Goal: Task Accomplishment & Management: Manage account settings

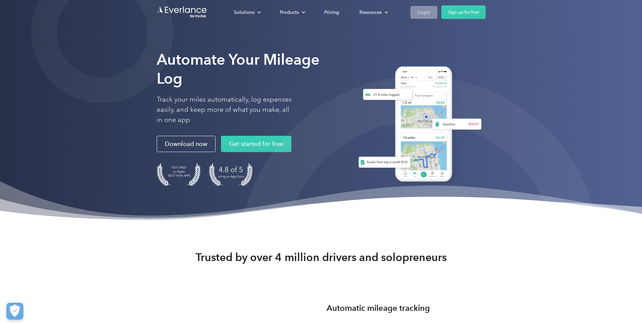
click at [423, 15] on div "Login" at bounding box center [424, 12] width 13 height 8
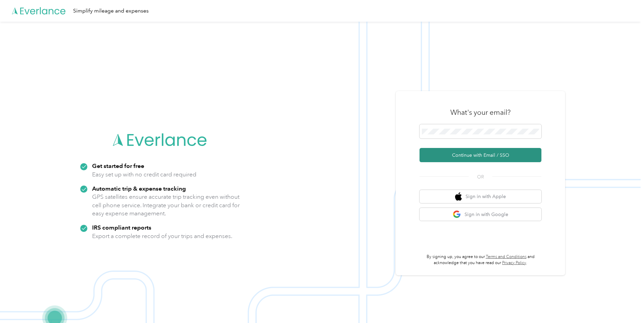
click at [457, 155] on button "Continue with Email / SSO" at bounding box center [481, 155] width 122 height 14
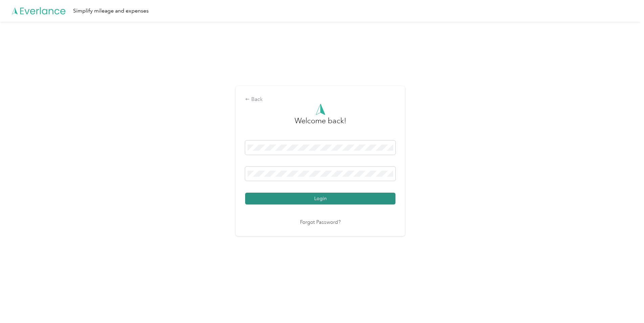
click at [289, 196] on button "Login" at bounding box center [320, 199] width 150 height 12
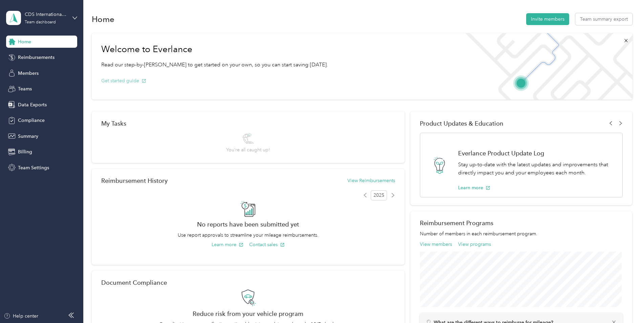
click at [120, 80] on button "Get started guide" at bounding box center [123, 80] width 45 height 7
click at [115, 78] on button "Get started guide" at bounding box center [123, 80] width 45 height 7
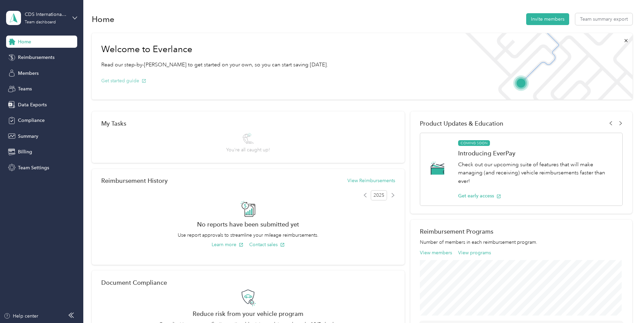
click at [120, 80] on button "Get started guide" at bounding box center [123, 80] width 45 height 7
click at [50, 21] on div "Team dashboard" at bounding box center [40, 22] width 31 height 4
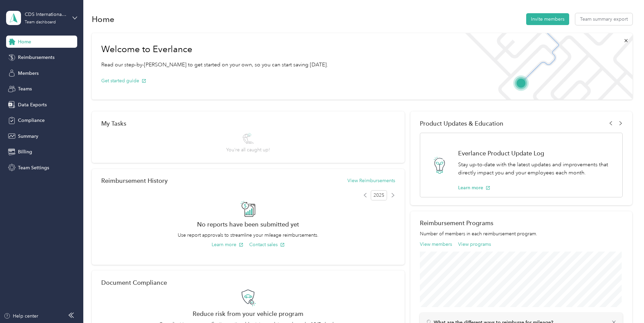
click at [182, 97] on div "Welcome to Everlance Read our step-by-step guide to get started on your own, so…" at bounding box center [215, 66] width 246 height 66
click at [28, 104] on span "Data Exports" at bounding box center [32, 104] width 29 height 7
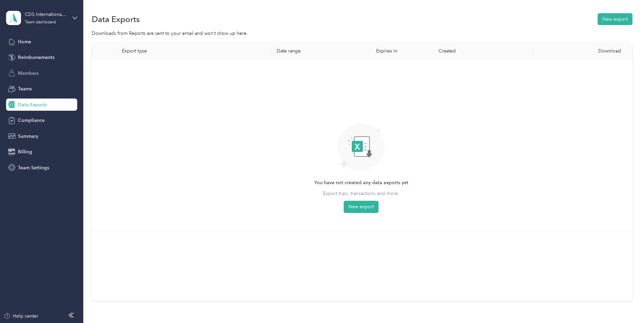
click at [39, 74] on div "Members" at bounding box center [41, 73] width 71 height 12
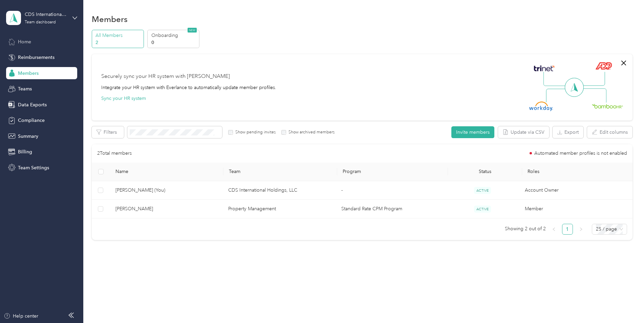
click at [24, 39] on span "Home" at bounding box center [24, 41] width 13 height 7
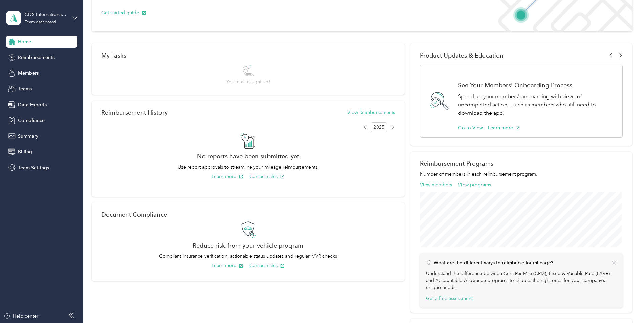
scroll to position [68, 0]
click at [220, 177] on button "Learn more" at bounding box center [228, 176] width 32 height 7
click at [42, 169] on span "Team Settings" at bounding box center [33, 167] width 31 height 7
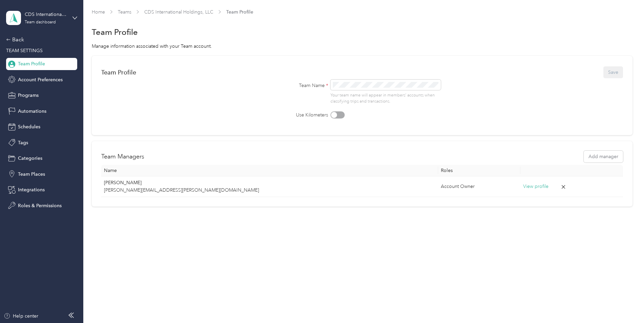
click at [32, 62] on span "Team Profile" at bounding box center [31, 63] width 27 height 7
click at [35, 22] on div "Team dashboard" at bounding box center [40, 22] width 31 height 4
click at [31, 56] on div "Team dashboard" at bounding box center [30, 54] width 37 height 7
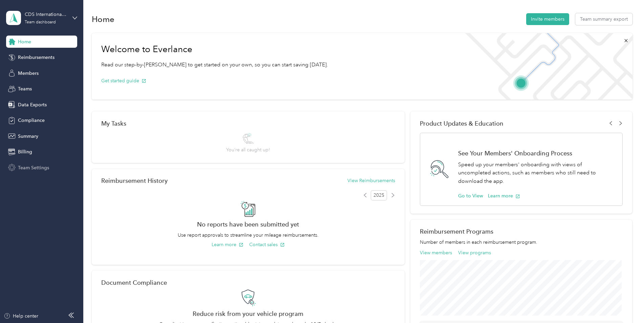
click at [31, 167] on span "Team Settings" at bounding box center [33, 167] width 31 height 7
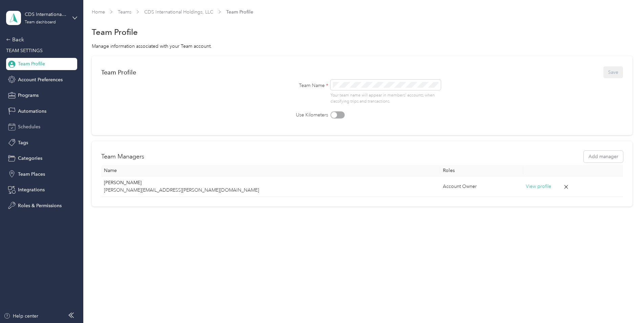
click at [37, 125] on span "Schedules" at bounding box center [29, 126] width 22 height 7
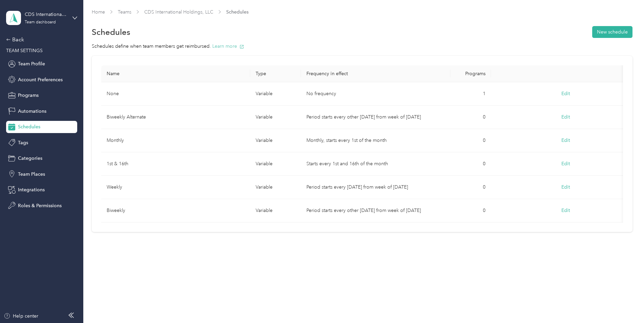
click at [223, 44] on button "Learn more" at bounding box center [228, 46] width 32 height 7
click at [609, 33] on button "New schedule" at bounding box center [612, 32] width 40 height 12
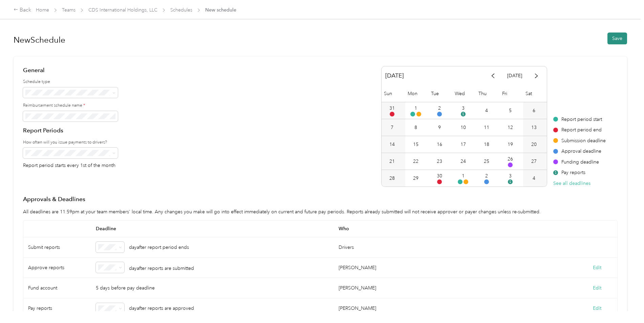
click at [609, 38] on button "Save" at bounding box center [618, 39] width 20 height 12
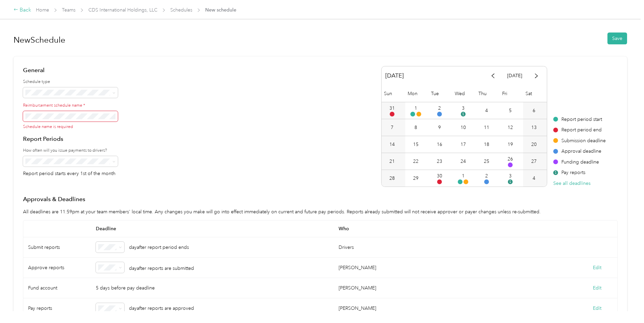
click at [26, 9] on div "Back" at bounding box center [23, 10] width 18 height 8
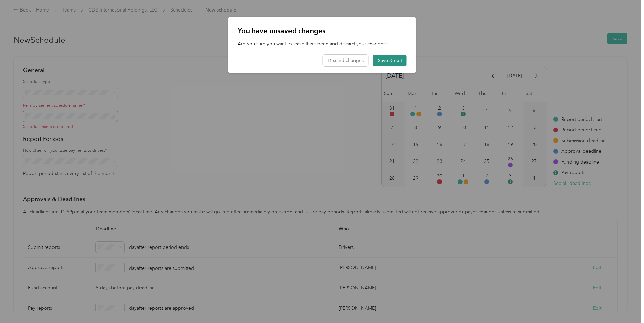
click at [389, 57] on button "Save & exit" at bounding box center [390, 61] width 34 height 12
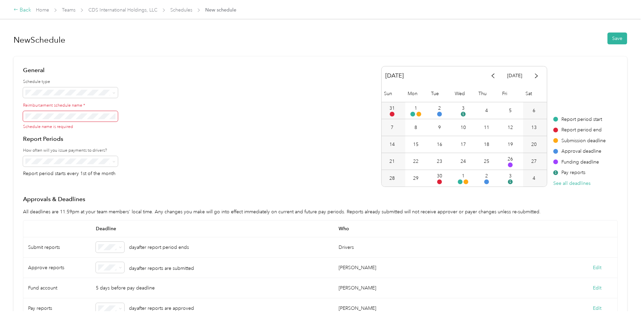
click at [19, 8] on div "Back" at bounding box center [23, 10] width 18 height 8
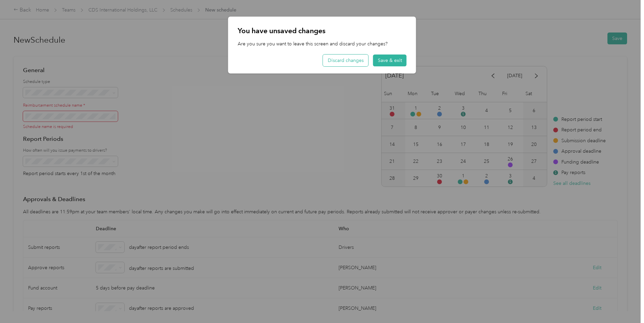
click at [348, 58] on button "Discard changes" at bounding box center [345, 61] width 45 height 12
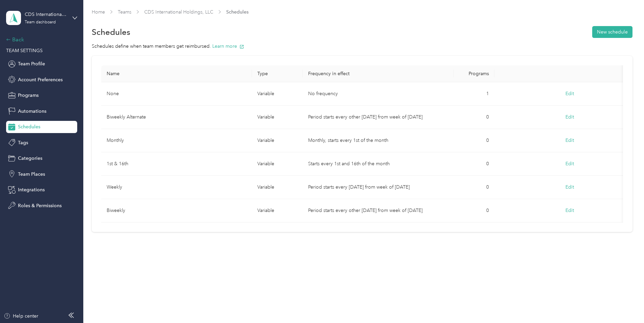
click at [17, 39] on div "Back" at bounding box center [40, 40] width 68 height 8
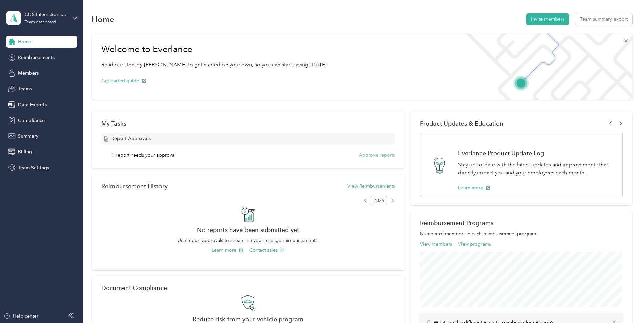
click at [367, 154] on button "Approve reports" at bounding box center [377, 155] width 36 height 7
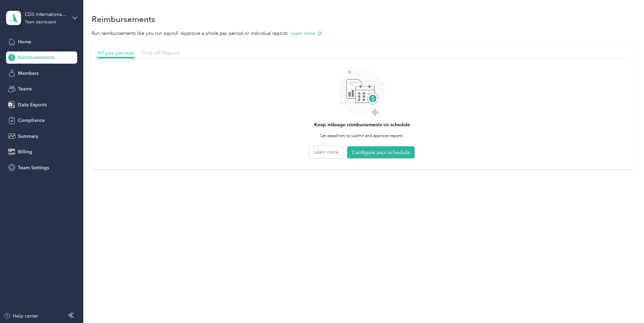
click at [170, 54] on span "One-off Reports" at bounding box center [161, 52] width 39 height 6
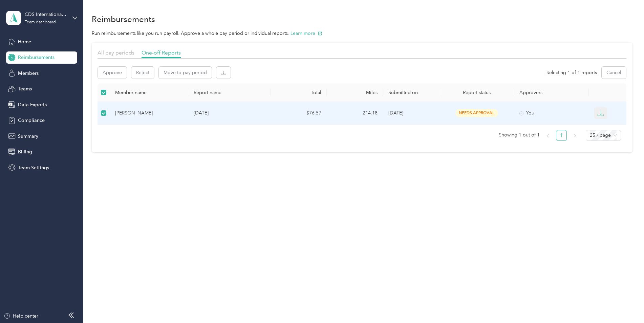
click at [604, 113] on icon "button" at bounding box center [600, 113] width 7 height 7
click at [606, 123] on div "PDF" at bounding box center [610, 125] width 14 height 7
click at [225, 73] on button "button" at bounding box center [223, 73] width 14 height 12
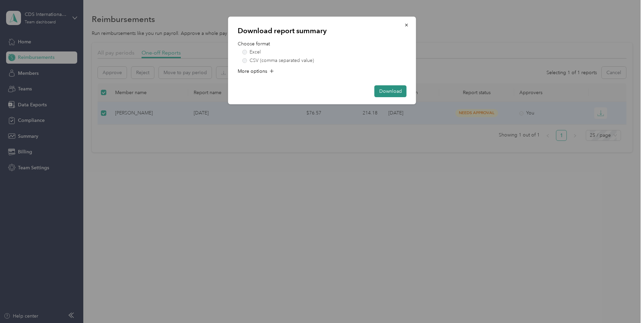
click at [391, 90] on button "Download" at bounding box center [391, 91] width 32 height 12
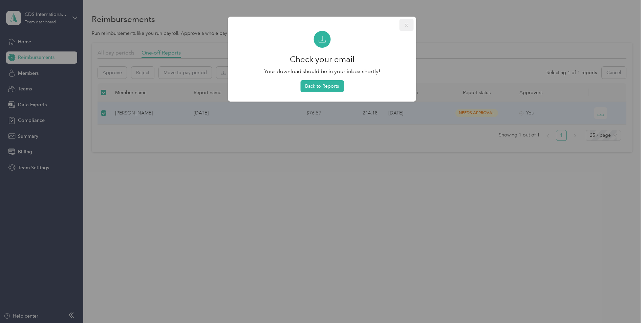
click at [406, 23] on icon "button" at bounding box center [406, 25] width 5 height 5
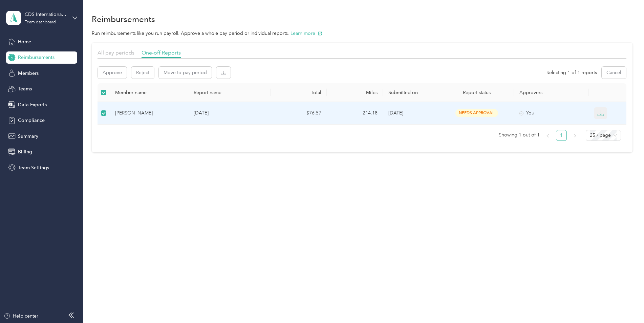
click at [604, 114] on icon "button" at bounding box center [600, 113] width 7 height 7
click at [457, 212] on div "Reimbursements Run reimbursements like you run payroll. Approve a whole pay per…" at bounding box center [361, 161] width 557 height 323
click at [38, 105] on span "Data Exports" at bounding box center [32, 104] width 29 height 7
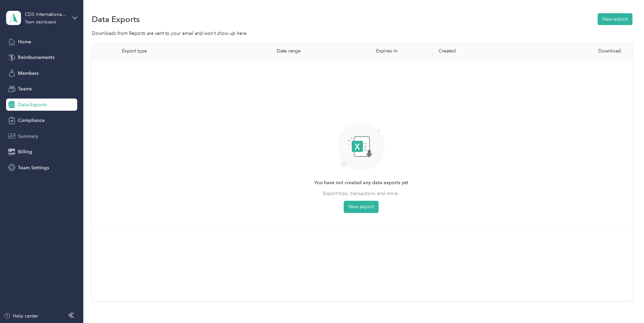
click at [30, 137] on span "Summary" at bounding box center [28, 136] width 20 height 7
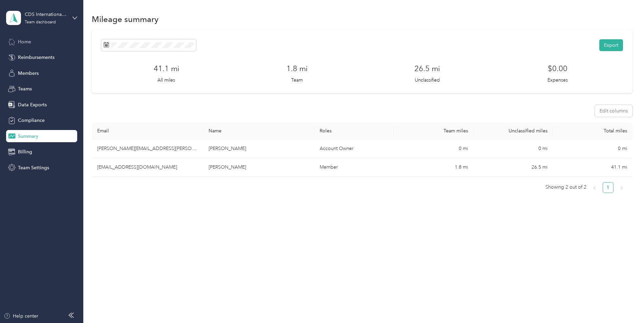
click at [27, 42] on span "Home" at bounding box center [24, 41] width 13 height 7
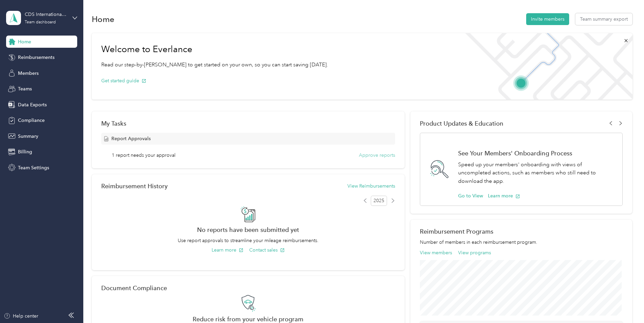
click at [386, 154] on button "Approve reports" at bounding box center [377, 155] width 36 height 7
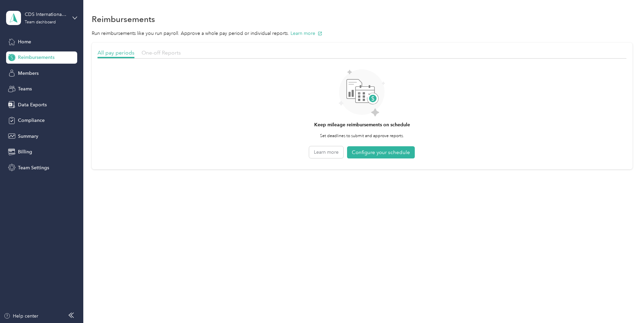
click at [157, 55] on span "One-off Reports" at bounding box center [161, 52] width 39 height 6
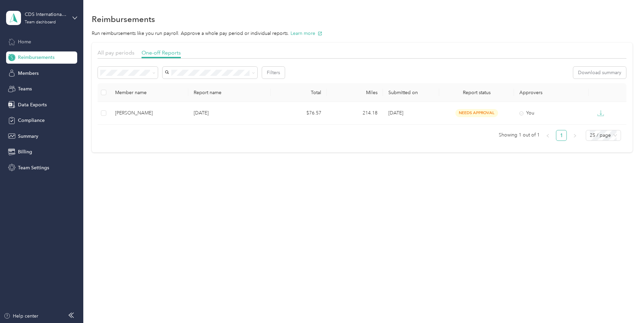
click at [25, 38] on span "Home" at bounding box center [24, 41] width 13 height 7
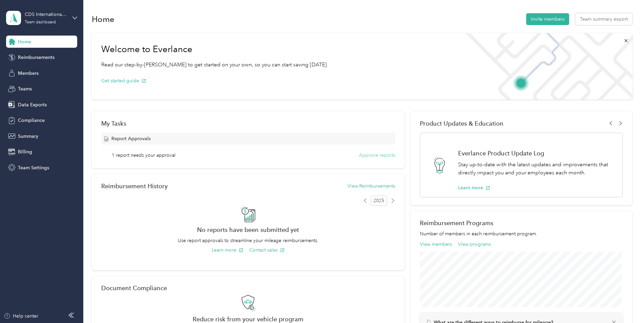
click at [379, 154] on button "Approve reports" at bounding box center [377, 155] width 36 height 7
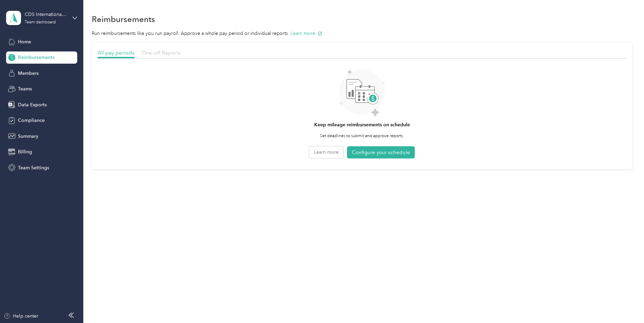
click at [160, 52] on span "One-off Reports" at bounding box center [161, 52] width 39 height 6
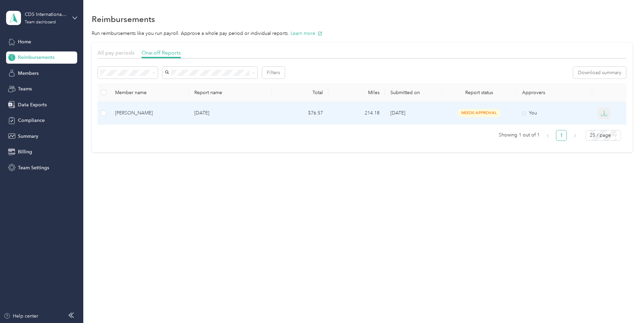
click at [605, 113] on icon "button" at bounding box center [604, 113] width 7 height 7
click at [113, 71] on button "Approve" at bounding box center [112, 73] width 29 height 12
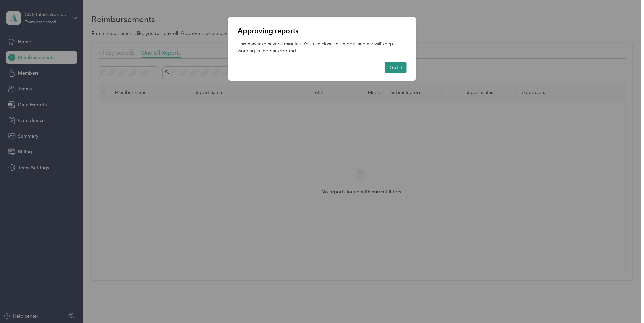
click at [399, 66] on button "Got it" at bounding box center [396, 68] width 22 height 12
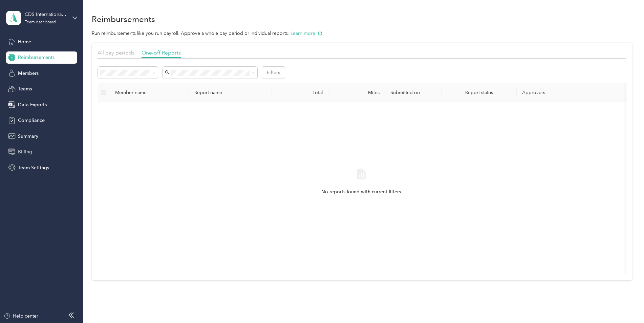
click at [25, 149] on span "Billing" at bounding box center [25, 151] width 14 height 7
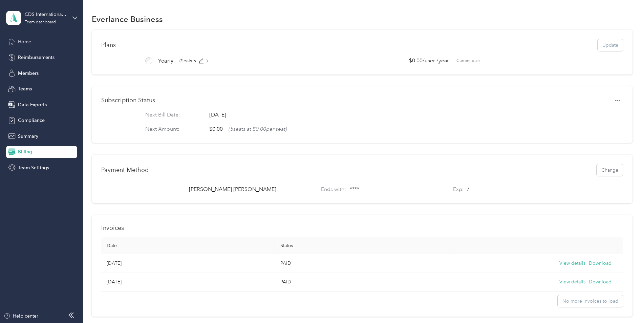
click at [26, 41] on span "Home" at bounding box center [24, 41] width 13 height 7
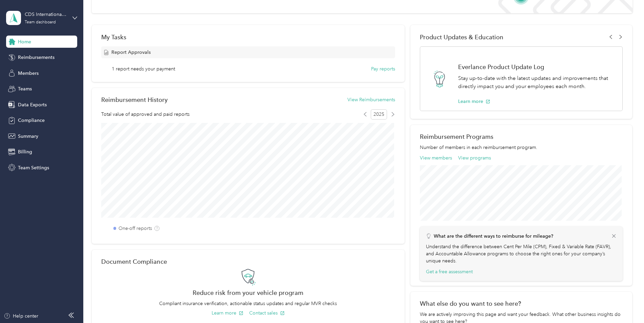
scroll to position [102, 0]
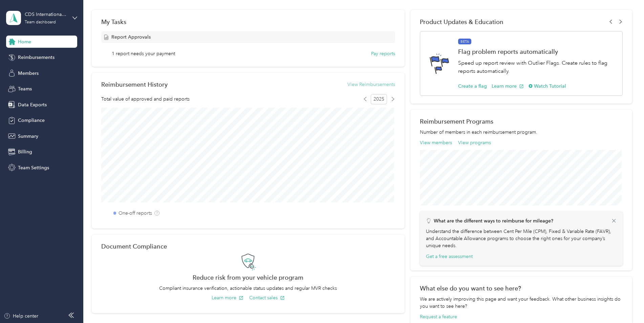
click at [358, 83] on button "View Reimbursements" at bounding box center [371, 84] width 48 height 7
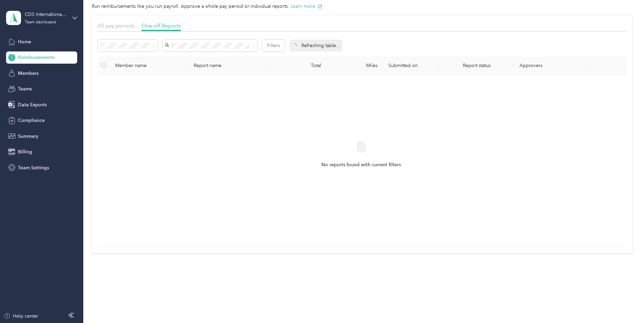
scroll to position [27, 0]
click at [152, 47] on span at bounding box center [152, 45] width 5 height 7
click at [116, 94] on div "Approved" at bounding box center [128, 93] width 50 height 7
click at [182, 68] on span "[PERSON_NAME]" at bounding box center [186, 69] width 38 height 6
click at [273, 45] on button "Filters 1" at bounding box center [277, 46] width 31 height 12
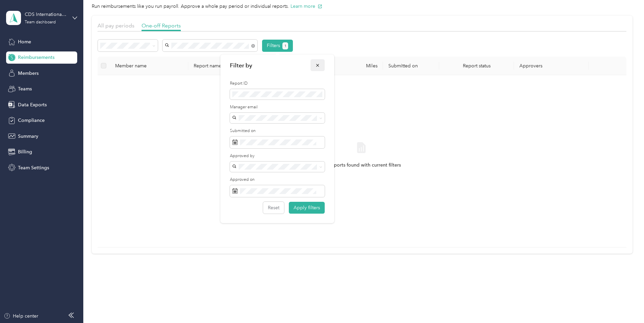
click at [320, 65] on icon "button" at bounding box center [317, 65] width 5 height 5
click at [153, 45] on icon at bounding box center [153, 45] width 3 height 3
click at [110, 60] on li "All" at bounding box center [128, 58] width 60 height 12
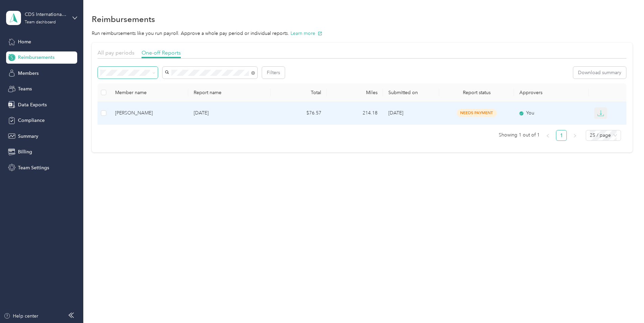
click at [603, 114] on icon "button" at bounding box center [600, 113] width 7 height 7
click at [605, 127] on div "PDF" at bounding box center [610, 125] width 14 height 7
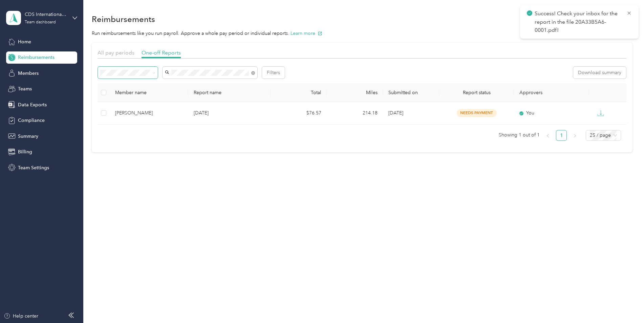
click at [558, 23] on p "Success! Check your inbox for the report in the file 20A33B5A6-0001.pdf!" at bounding box center [578, 21] width 87 height 25
click at [73, 16] on icon at bounding box center [74, 18] width 5 height 5
click at [23, 55] on div "Team dashboard" at bounding box center [30, 54] width 37 height 7
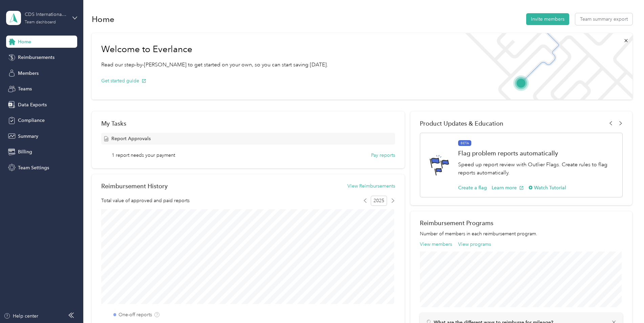
click at [45, 22] on div "Team dashboard" at bounding box center [40, 22] width 31 height 4
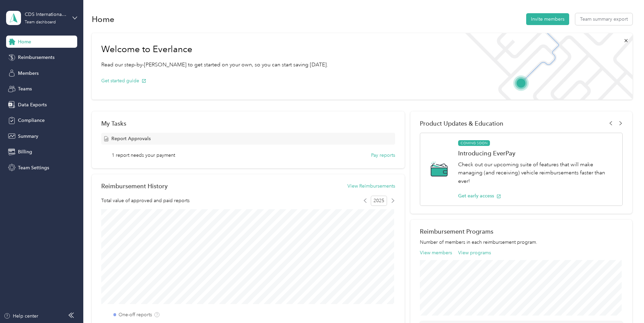
click at [39, 54] on div "Team dashboard" at bounding box center [30, 55] width 37 height 7
click at [34, 56] on span "Reimbursements" at bounding box center [36, 57] width 37 height 7
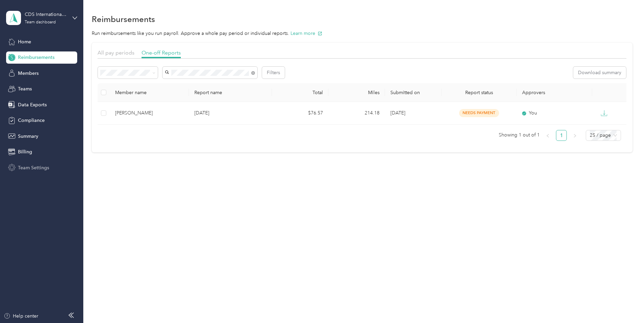
click at [25, 165] on span "Team Settings" at bounding box center [33, 167] width 31 height 7
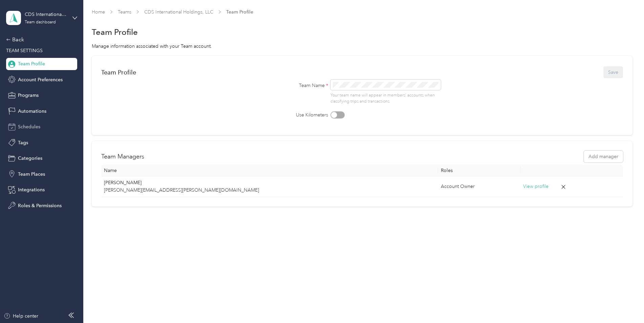
click at [32, 125] on span "Schedules" at bounding box center [29, 126] width 22 height 7
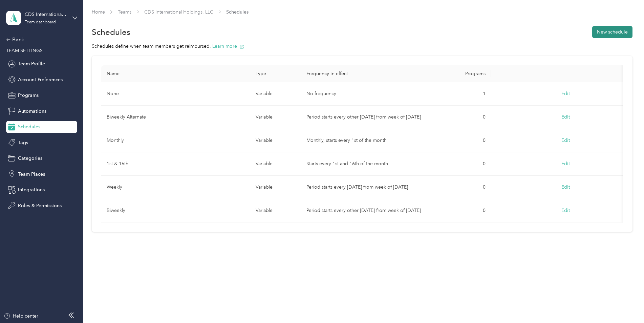
click at [621, 33] on button "New schedule" at bounding box center [612, 32] width 40 height 12
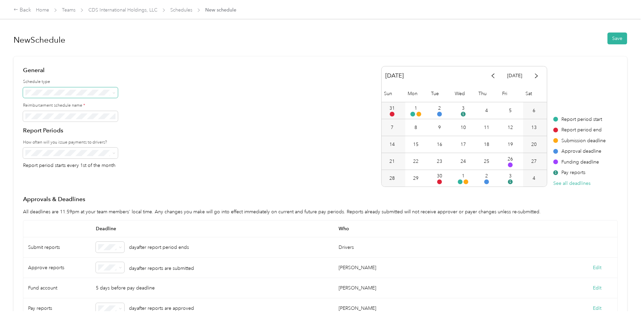
click at [114, 93] on icon at bounding box center [113, 92] width 3 height 3
click at [107, 117] on li "Fixed" at bounding box center [70, 116] width 95 height 12
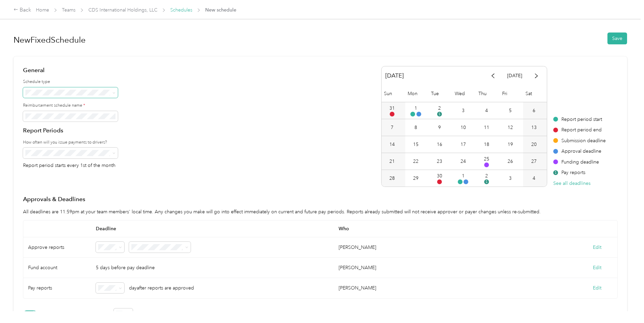
click at [176, 9] on link "Schedules" at bounding box center [181, 10] width 22 height 6
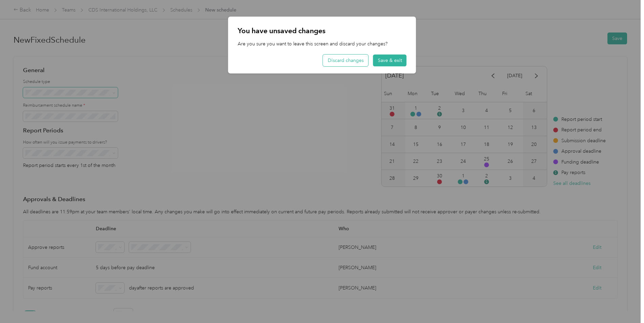
click at [337, 59] on button "Discard changes" at bounding box center [345, 61] width 45 height 12
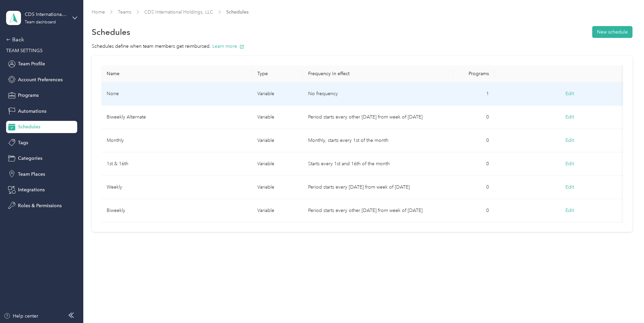
click at [569, 93] on button "Edit" at bounding box center [570, 94] width 18 height 12
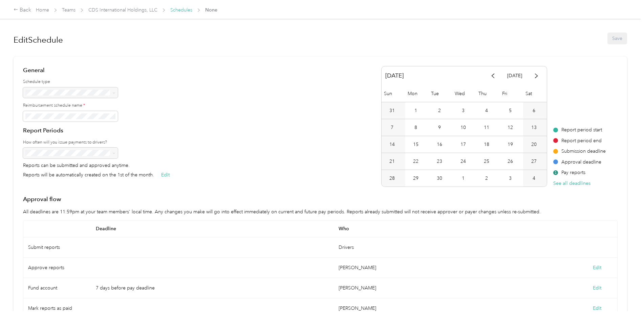
click at [176, 11] on link "Schedules" at bounding box center [181, 10] width 22 height 6
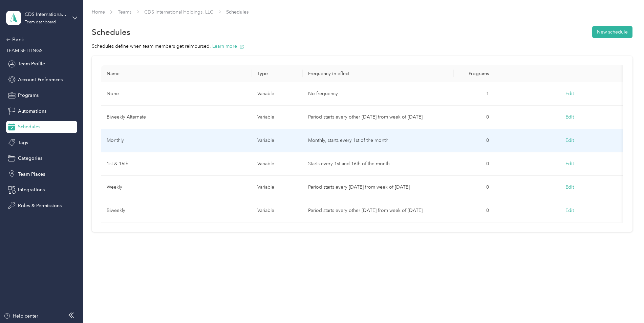
click at [571, 140] on button "Edit" at bounding box center [570, 140] width 18 height 12
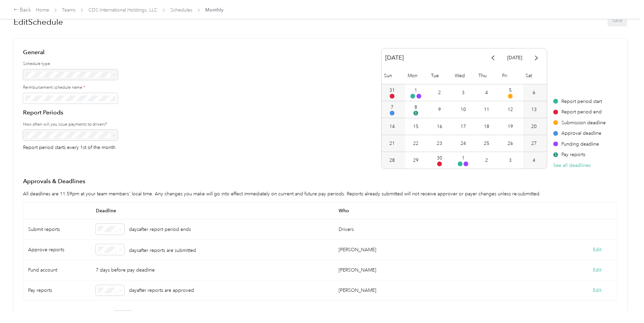
scroll to position [34, 0]
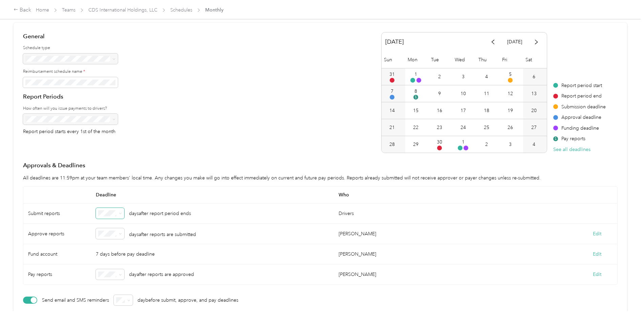
click at [120, 213] on icon at bounding box center [120, 213] width 3 height 3
click at [107, 237] on div "1" at bounding box center [110, 237] width 19 height 7
click at [120, 235] on icon at bounding box center [120, 233] width 3 height 3
click at [107, 150] on div "1" at bounding box center [110, 150] width 19 height 7
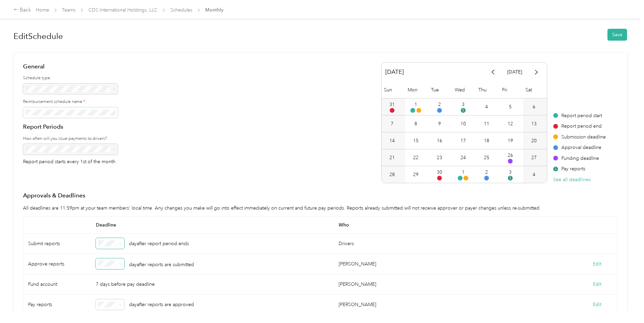
scroll to position [0, 0]
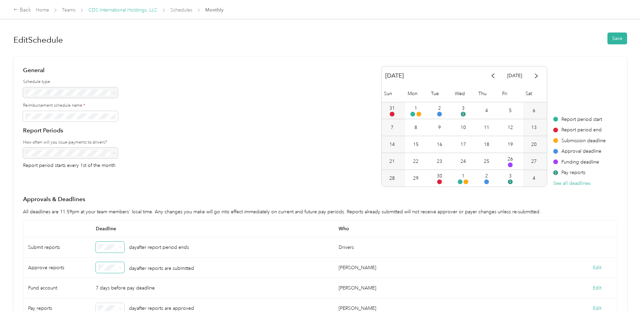
click at [128, 10] on link "CDS International Holdings, LLC" at bounding box center [122, 10] width 69 height 6
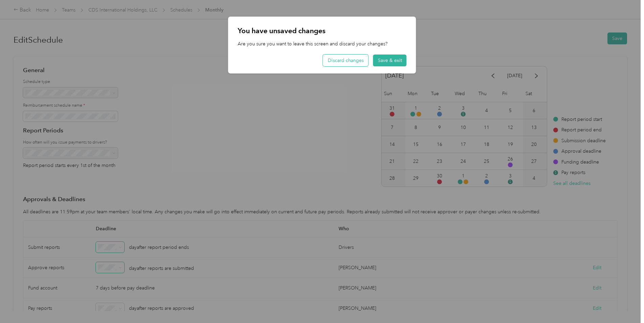
click at [334, 60] on button "Discard changes" at bounding box center [345, 61] width 45 height 12
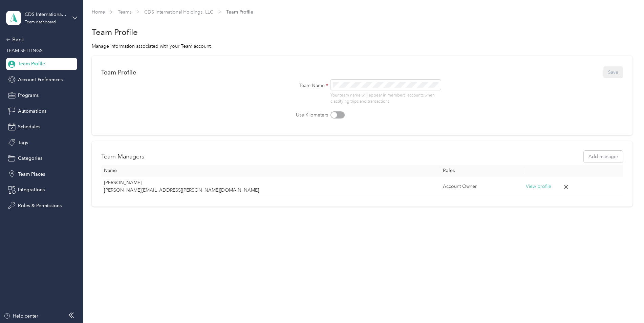
click at [30, 64] on span "Team Profile" at bounding box center [31, 63] width 27 height 7
click at [49, 79] on span "Account Preferences" at bounding box center [40, 79] width 45 height 7
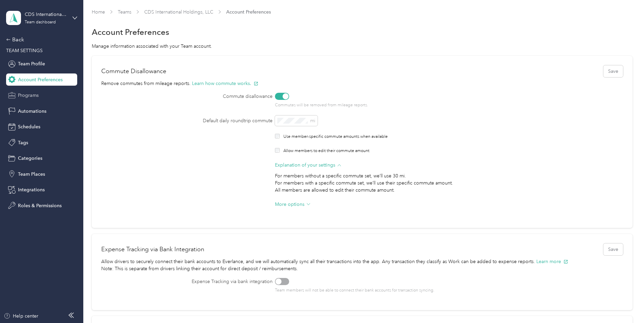
click at [35, 93] on span "Programs" at bounding box center [28, 95] width 21 height 7
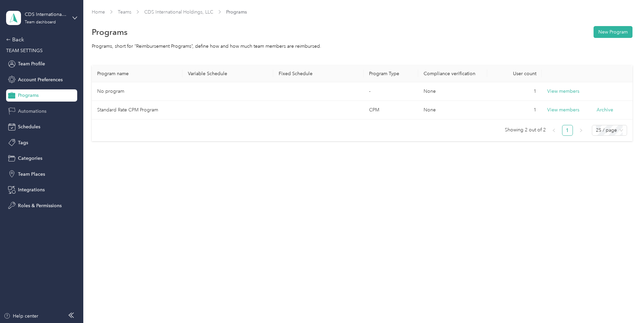
click at [29, 110] on span "Automations" at bounding box center [32, 111] width 28 height 7
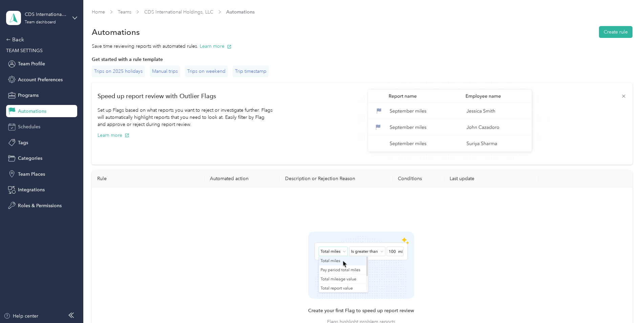
click at [29, 125] on span "Schedules" at bounding box center [29, 126] width 22 height 7
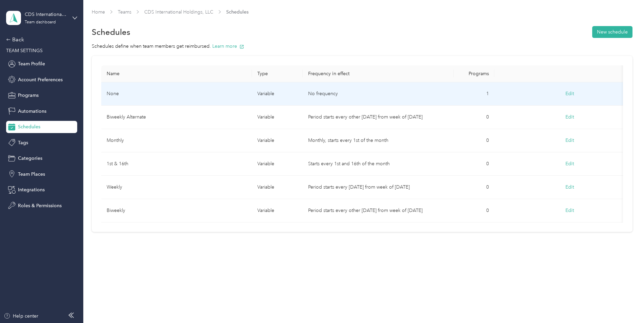
click at [570, 94] on button "Edit" at bounding box center [570, 94] width 18 height 12
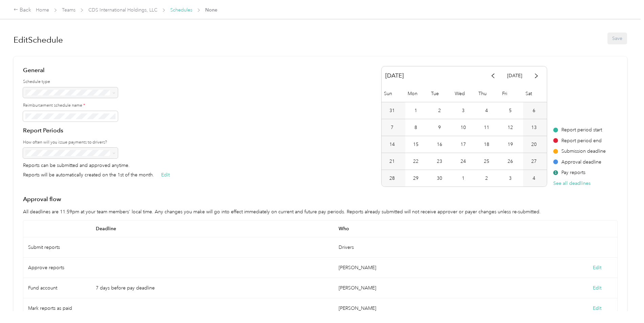
click at [184, 9] on link "Schedules" at bounding box center [181, 10] width 22 height 6
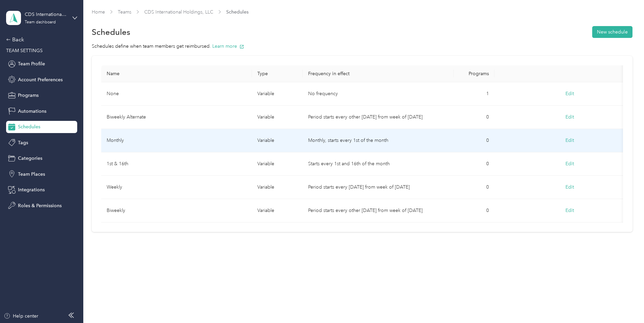
click at [570, 139] on button "Edit" at bounding box center [570, 140] width 18 height 12
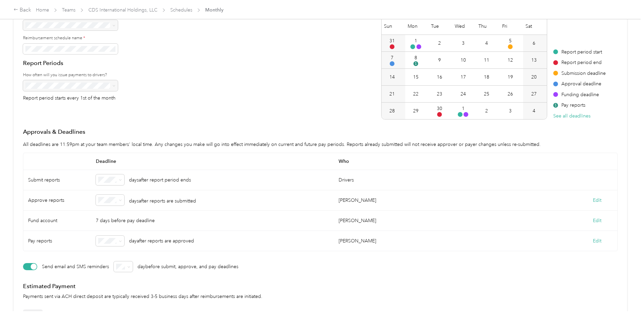
scroll to position [68, 0]
click at [119, 179] on icon at bounding box center [120, 179] width 3 height 3
click at [110, 200] on div "1" at bounding box center [110, 203] width 19 height 7
click at [121, 199] on icon at bounding box center [120, 199] width 3 height 3
click at [109, 220] on div "1" at bounding box center [110, 223] width 19 height 7
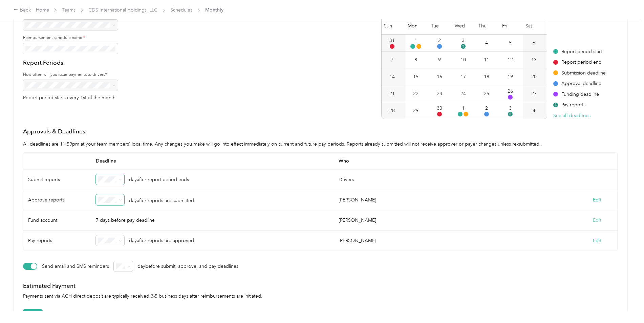
click at [596, 218] on button "Edit" at bounding box center [597, 220] width 8 height 7
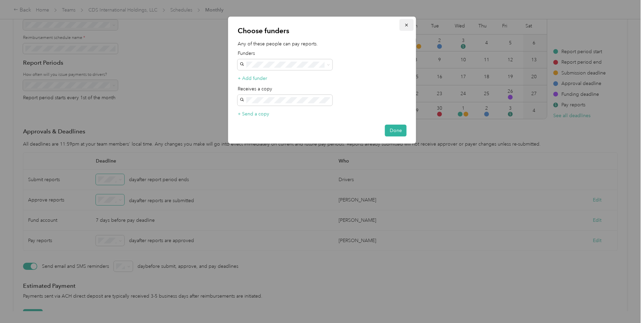
click at [406, 23] on icon "button" at bounding box center [406, 25] width 5 height 5
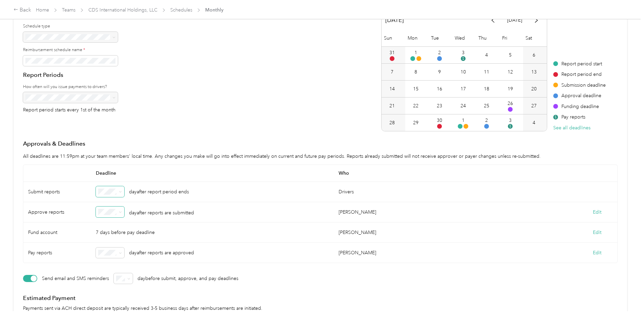
scroll to position [0, 0]
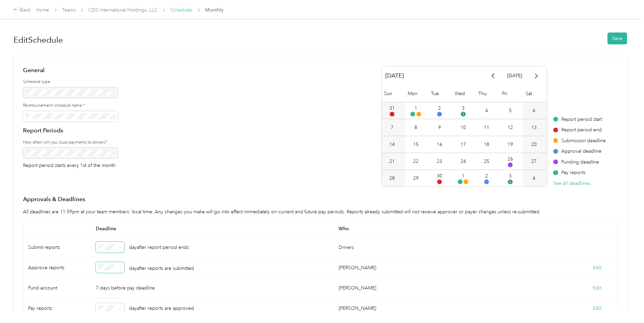
click at [179, 9] on link "Schedules" at bounding box center [181, 10] width 22 height 6
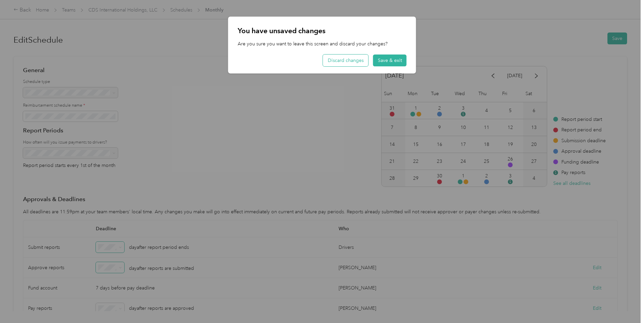
click at [337, 64] on button "Discard changes" at bounding box center [345, 61] width 45 height 12
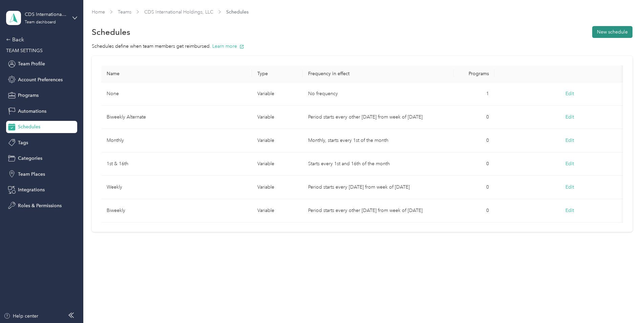
click at [619, 30] on button "New schedule" at bounding box center [612, 32] width 40 height 12
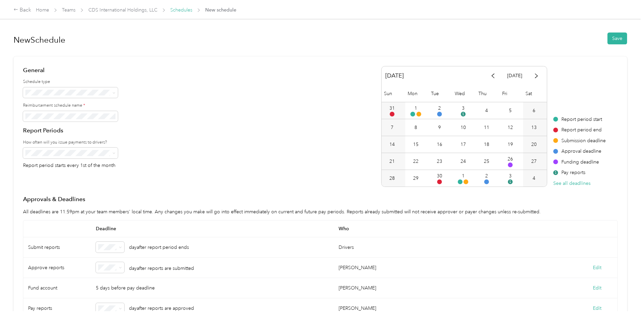
click at [185, 11] on link "Schedules" at bounding box center [181, 10] width 22 height 6
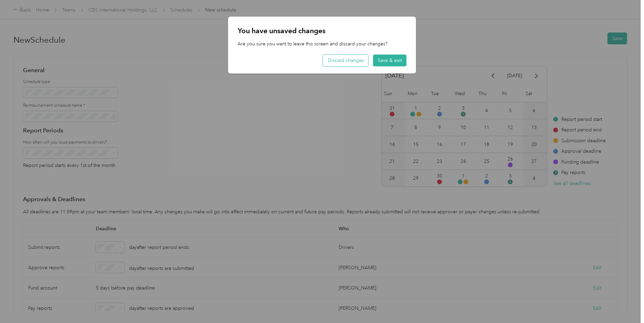
click at [354, 59] on button "Discard changes" at bounding box center [345, 61] width 45 height 12
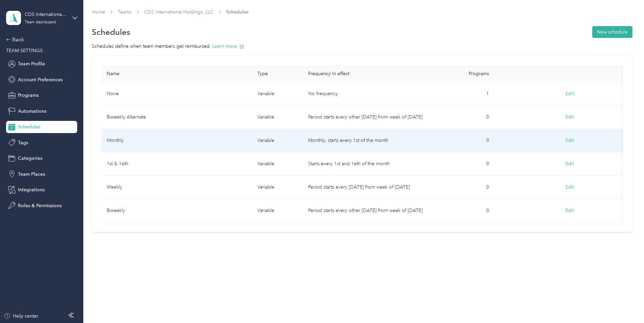
click at [575, 138] on button "Edit" at bounding box center [570, 140] width 18 height 12
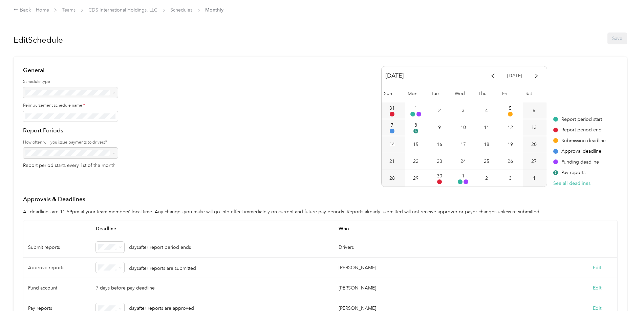
scroll to position [34, 0]
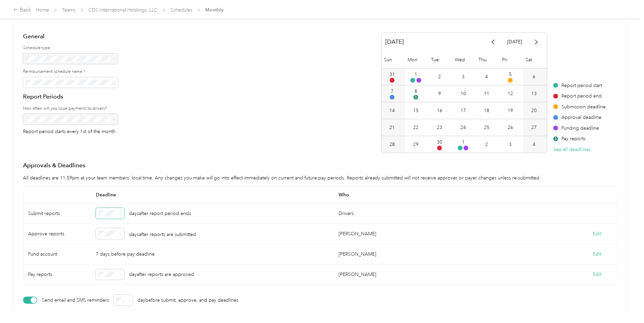
click at [121, 212] on icon at bounding box center [120, 213] width 3 height 3
click at [110, 234] on div "1" at bounding box center [110, 237] width 19 height 7
click at [120, 234] on icon at bounding box center [120, 233] width 3 height 3
click at [111, 150] on div "1" at bounding box center [110, 150] width 19 height 7
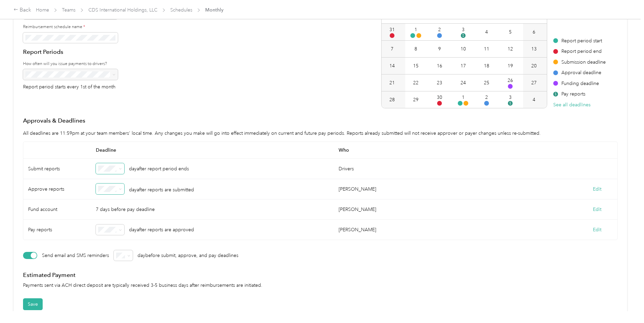
scroll to position [92, 0]
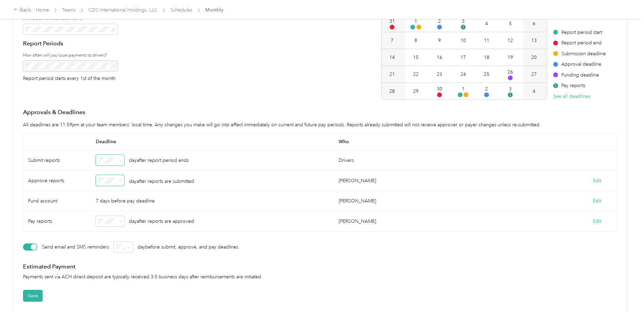
click at [121, 159] on icon at bounding box center [120, 160] width 3 height 3
click at [105, 224] on div "5" at bounding box center [110, 226] width 19 height 7
click at [121, 179] on icon at bounding box center [120, 180] width 3 height 3
click at [110, 213] on li "2" at bounding box center [110, 211] width 28 height 12
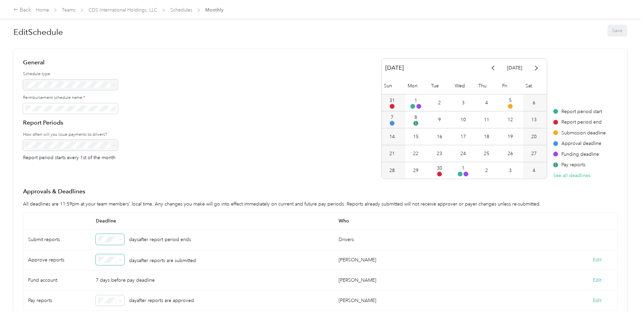
scroll to position [0, 0]
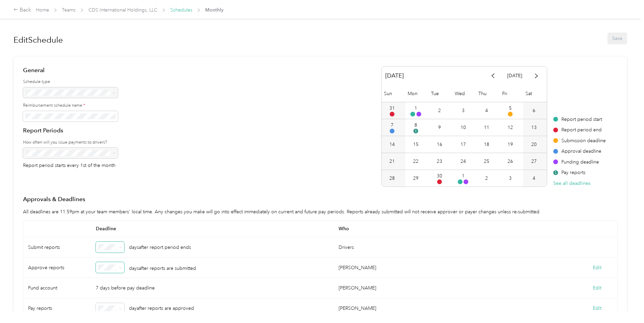
click at [183, 9] on link "Schedules" at bounding box center [181, 10] width 22 height 6
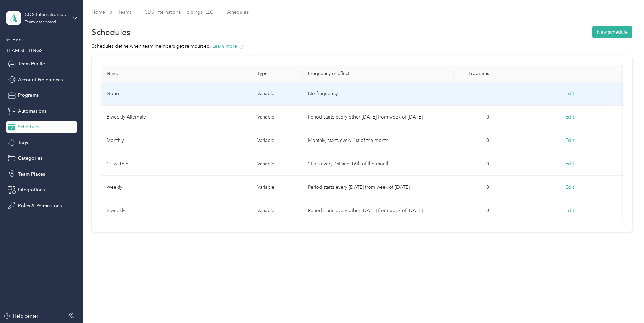
click at [569, 92] on button "Edit" at bounding box center [570, 94] width 18 height 12
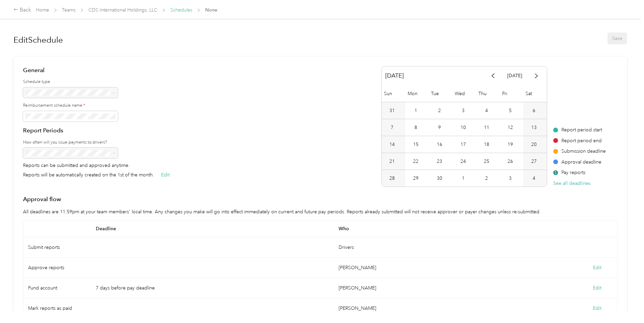
click at [180, 9] on link "Schedules" at bounding box center [181, 10] width 22 height 6
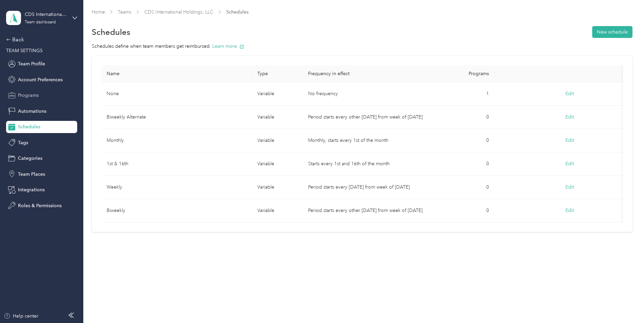
click at [19, 94] on span "Programs" at bounding box center [28, 95] width 21 height 7
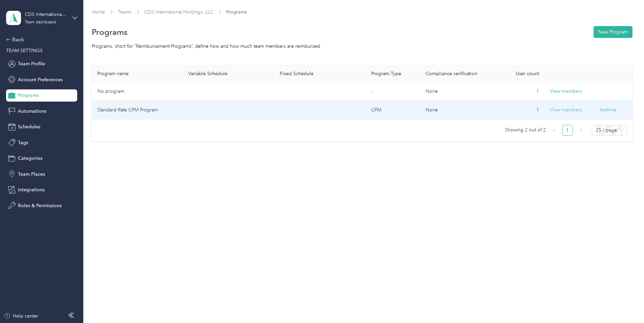
click at [575, 110] on button "View members" at bounding box center [566, 109] width 32 height 7
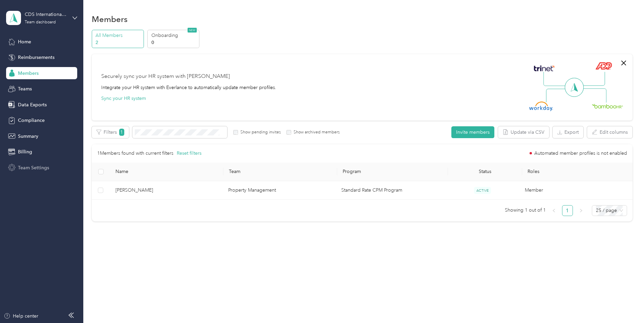
click at [27, 167] on span "Team Settings" at bounding box center [33, 167] width 31 height 7
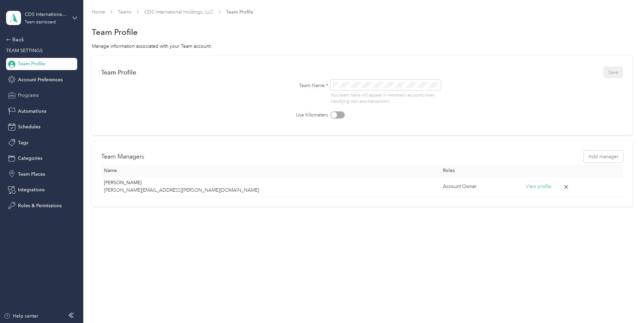
click at [27, 95] on span "Programs" at bounding box center [28, 95] width 21 height 7
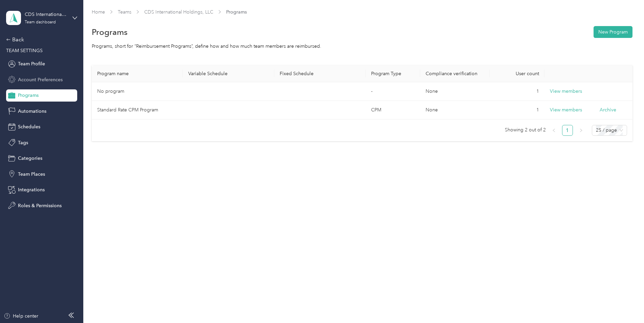
click at [39, 79] on span "Account Preferences" at bounding box center [40, 79] width 45 height 7
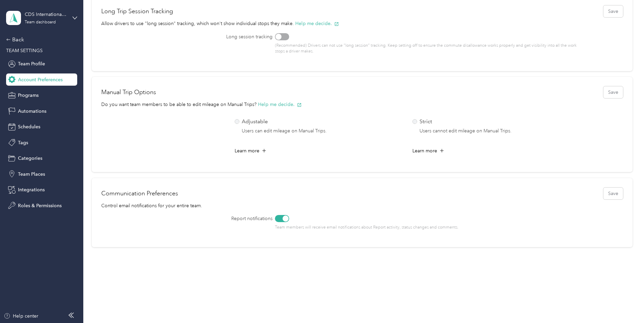
scroll to position [286, 0]
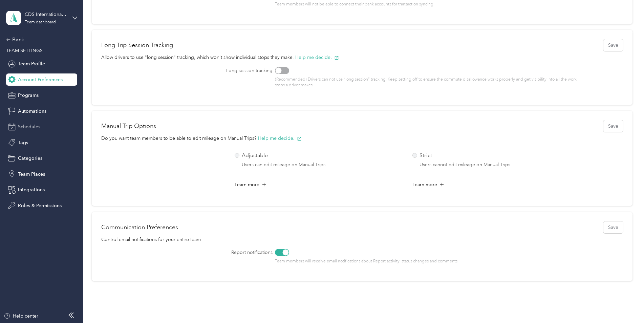
click at [25, 127] on span "Schedules" at bounding box center [29, 126] width 22 height 7
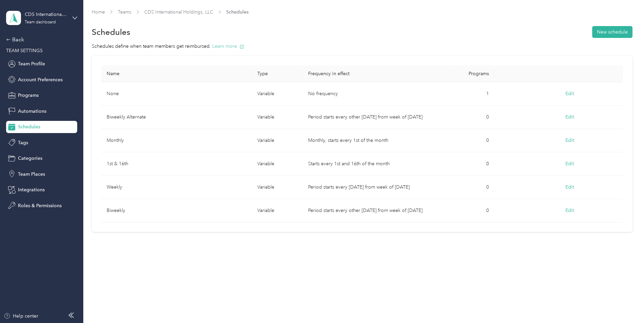
click at [231, 47] on button "Learn more" at bounding box center [228, 46] width 32 height 7
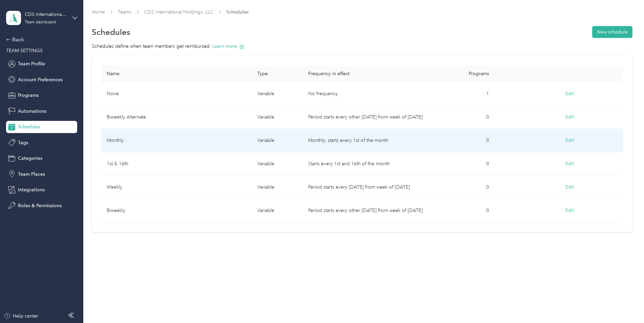
click at [569, 140] on button "Edit" at bounding box center [570, 140] width 18 height 12
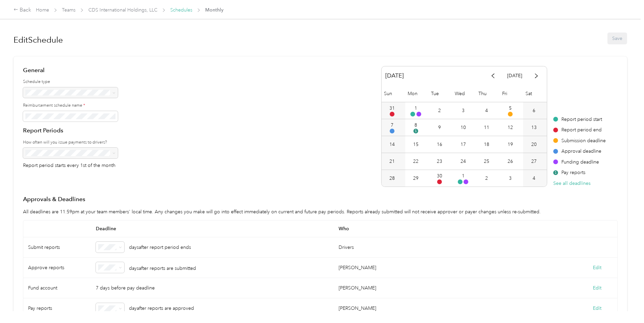
click at [180, 10] on link "Schedules" at bounding box center [181, 10] width 22 height 6
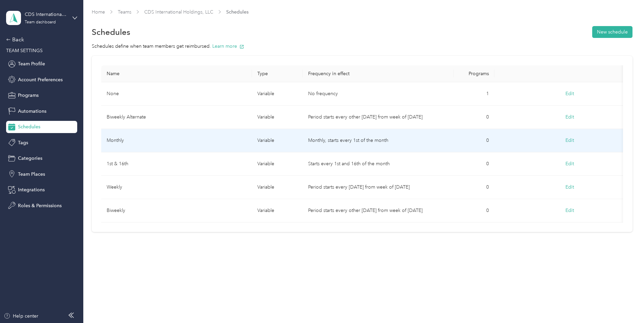
click at [571, 139] on button "Edit" at bounding box center [570, 140] width 18 height 12
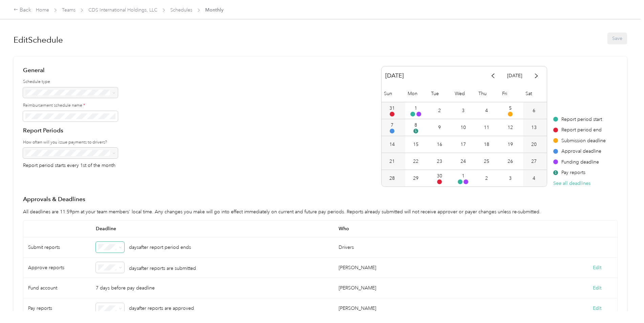
click at [124, 247] on div "days after report period ends" at bounding box center [212, 247] width 243 height 20
click at [118, 247] on span at bounding box center [119, 247] width 5 height 5
click at [120, 247] on icon at bounding box center [120, 247] width 3 height 3
click at [106, 198] on div "4" at bounding box center [110, 198] width 19 height 7
click at [122, 246] on icon at bounding box center [120, 247] width 3 height 3
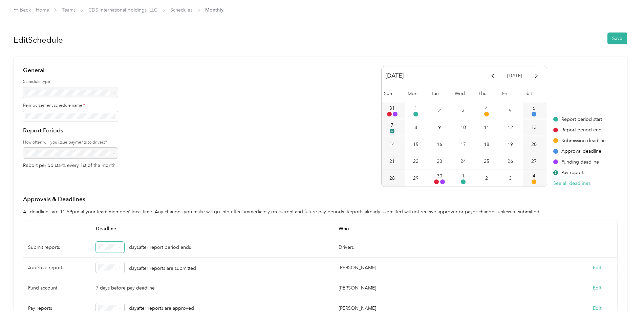
click at [107, 212] on div "5" at bounding box center [110, 211] width 19 height 7
click at [204, 185] on div "General Schedule type Reimbursement schedule name * Report Periods How often wi…" at bounding box center [320, 126] width 595 height 121
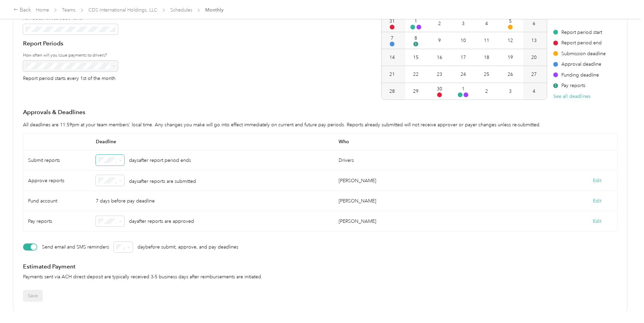
click at [121, 159] on icon at bounding box center [120, 160] width 3 height 3
click at [108, 212] on div "4" at bounding box center [110, 214] width 19 height 7
click at [31, 290] on button "Save" at bounding box center [33, 296] width 20 height 12
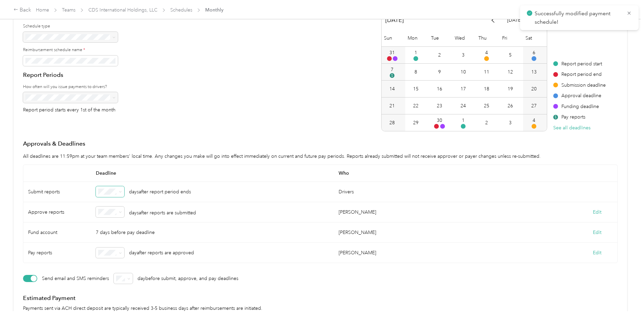
scroll to position [0, 0]
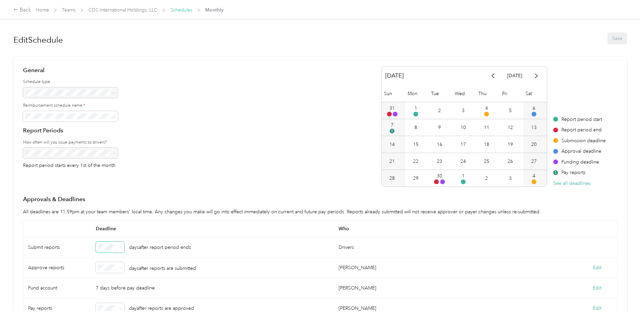
click at [182, 10] on link "Schedules" at bounding box center [181, 10] width 22 height 6
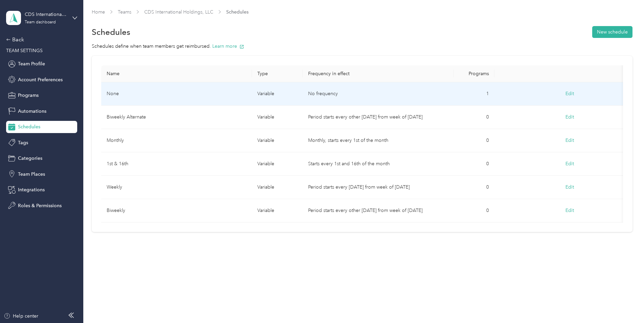
click at [573, 93] on button "Edit" at bounding box center [570, 94] width 18 height 12
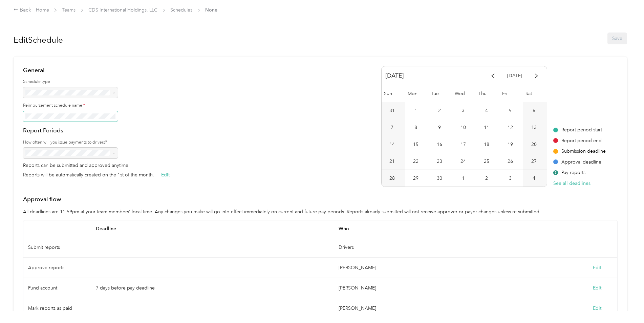
click at [0, 116] on html "Back Home Teams CDS International Holdings, LLC Schedules None Edit Schedule Sa…" at bounding box center [320, 161] width 641 height 323
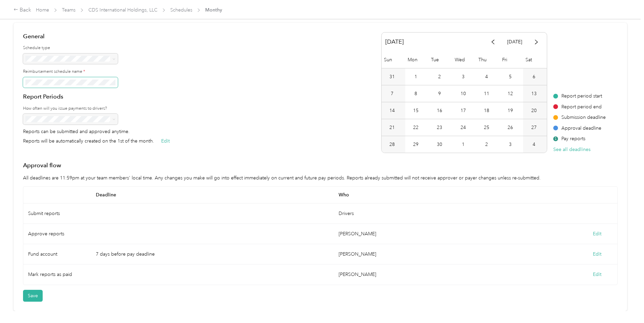
scroll to position [39, 0]
click at [567, 146] on button "See all deadlines" at bounding box center [571, 149] width 37 height 7
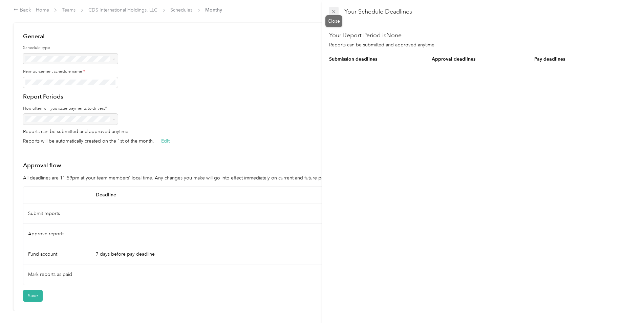
click at [331, 10] on icon at bounding box center [334, 12] width 6 height 6
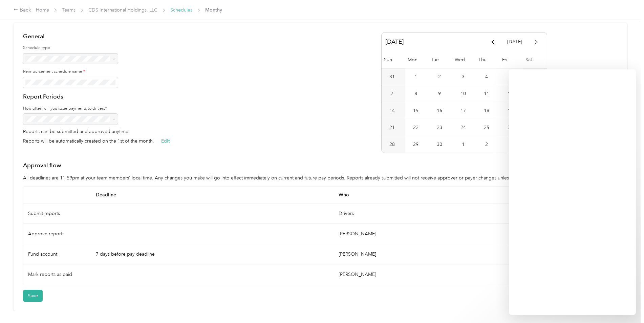
click at [179, 9] on link "Schedules" at bounding box center [181, 10] width 22 height 6
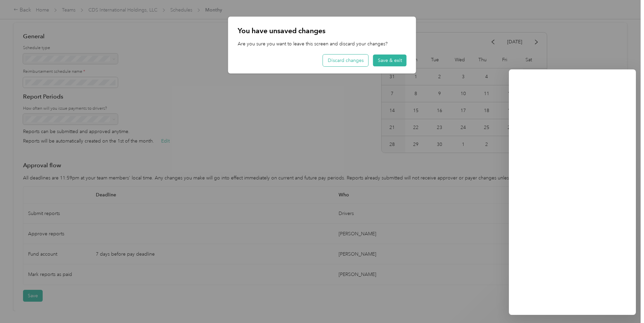
click at [352, 57] on button "Discard changes" at bounding box center [345, 61] width 45 height 12
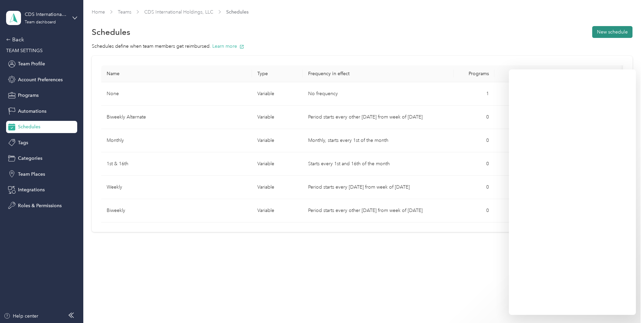
click at [613, 30] on button "New schedule" at bounding box center [612, 32] width 40 height 12
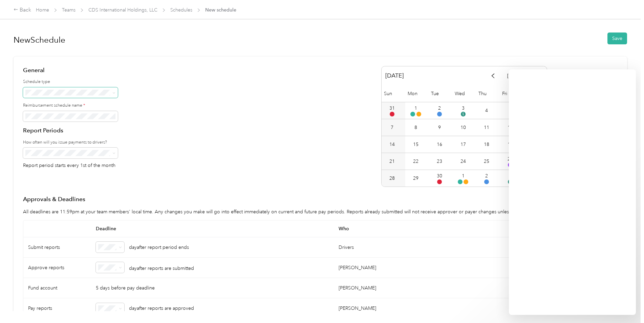
click at [113, 94] on icon at bounding box center [113, 92] width 3 height 3
click at [82, 118] on li "Fixed" at bounding box center [70, 116] width 95 height 12
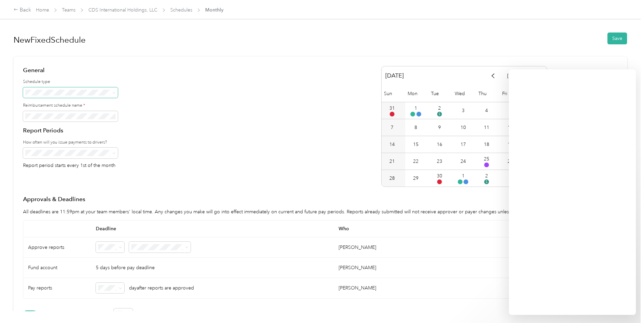
click at [240, 155] on div "General Schedule type Reimbursement schedule name * Report Periods How often wi…" at bounding box center [320, 126] width 595 height 121
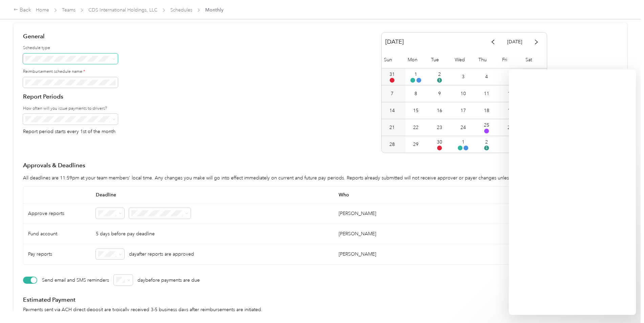
scroll to position [68, 0]
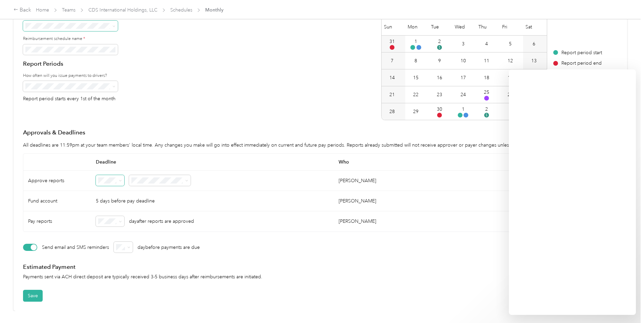
click at [120, 179] on icon at bounding box center [120, 180] width 3 height 3
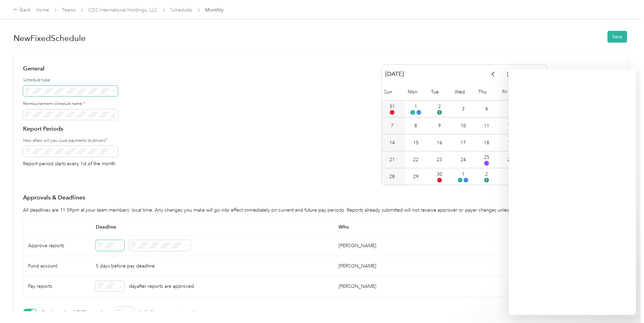
scroll to position [0, 0]
click at [179, 9] on link "Schedules" at bounding box center [181, 10] width 22 height 6
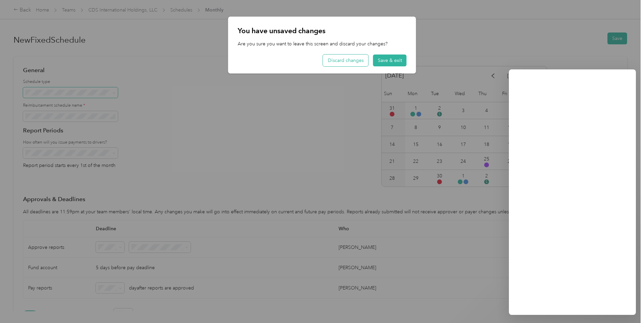
click at [339, 62] on button "Discard changes" at bounding box center [345, 61] width 45 height 12
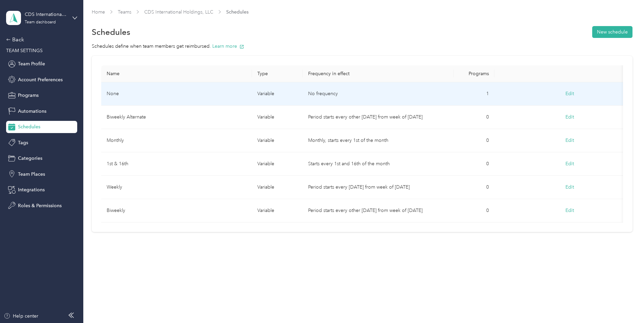
click at [572, 93] on button "Edit" at bounding box center [570, 94] width 18 height 12
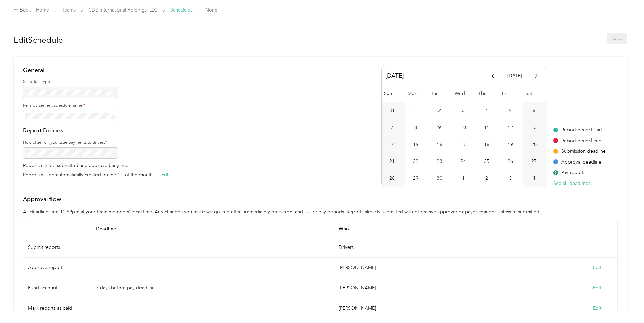
click at [181, 11] on link "Schedules" at bounding box center [181, 10] width 22 height 6
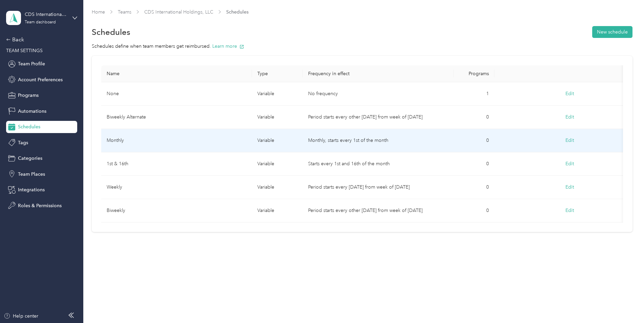
click at [571, 140] on button "Edit" at bounding box center [570, 140] width 18 height 12
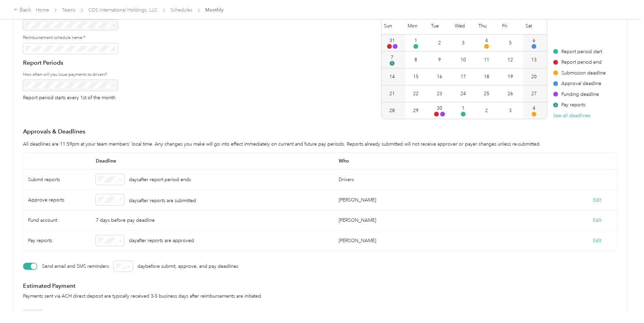
scroll to position [92, 0]
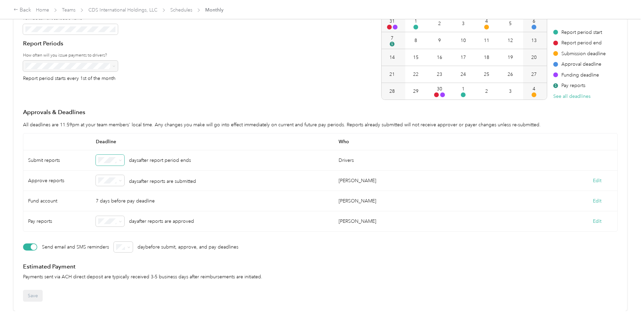
click at [121, 159] on icon at bounding box center [120, 160] width 3 height 3
click at [107, 226] on div "5" at bounding box center [110, 226] width 19 height 7
click at [34, 292] on button "Save" at bounding box center [33, 296] width 20 height 12
click at [125, 9] on link "CDS International Holdings, LLC" at bounding box center [122, 10] width 69 height 6
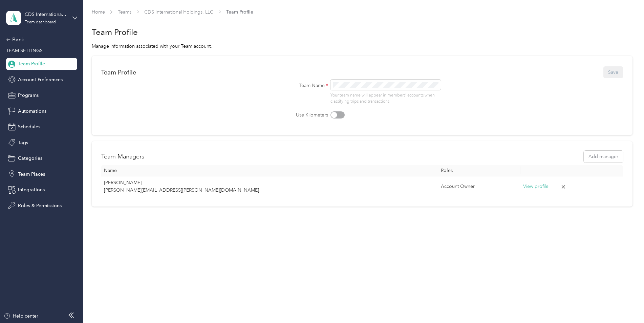
click at [33, 62] on span "Team Profile" at bounding box center [31, 63] width 27 height 7
click at [37, 21] on div "Team dashboard" at bounding box center [40, 22] width 31 height 4
click at [32, 54] on div "Team dashboard" at bounding box center [30, 55] width 37 height 7
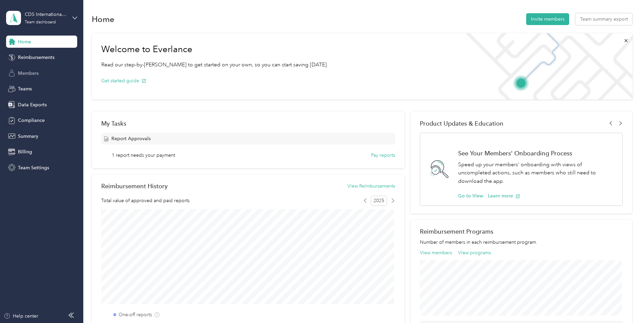
click at [34, 74] on span "Members" at bounding box center [28, 73] width 21 height 7
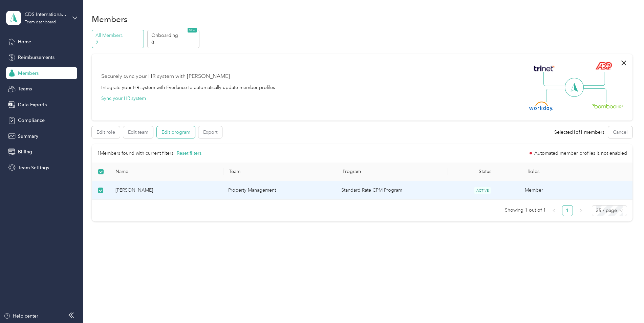
click at [177, 134] on button "Edit program" at bounding box center [176, 132] width 38 height 12
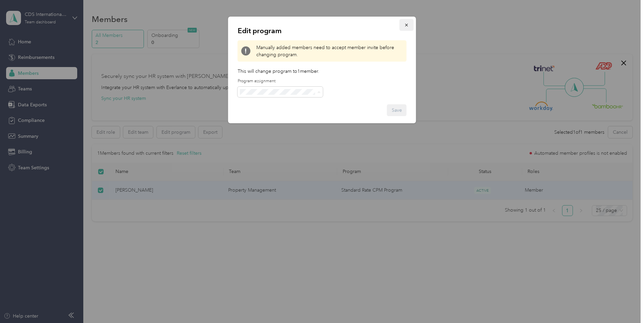
click at [407, 23] on icon "button" at bounding box center [406, 25] width 5 height 5
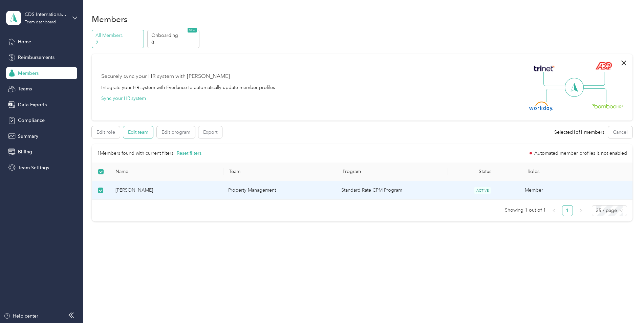
click at [134, 132] on button "Edit team" at bounding box center [138, 132] width 30 height 12
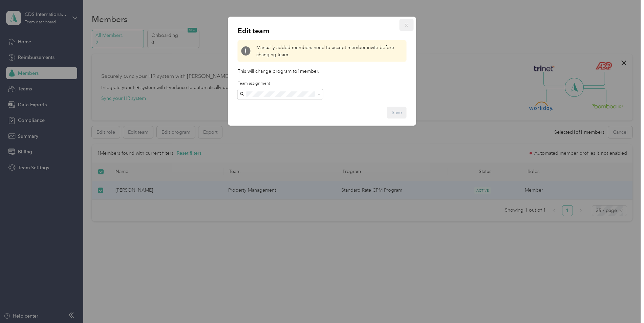
click at [408, 24] on icon "button" at bounding box center [406, 25] width 5 height 5
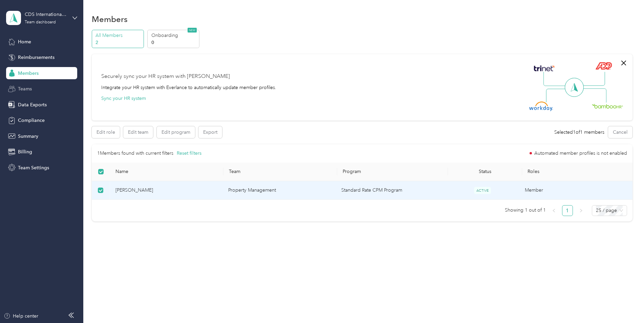
click at [27, 88] on span "Teams" at bounding box center [25, 88] width 14 height 7
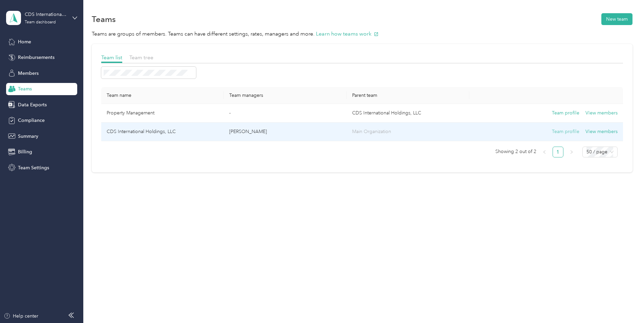
click at [570, 132] on button "Team profile" at bounding box center [565, 131] width 27 height 7
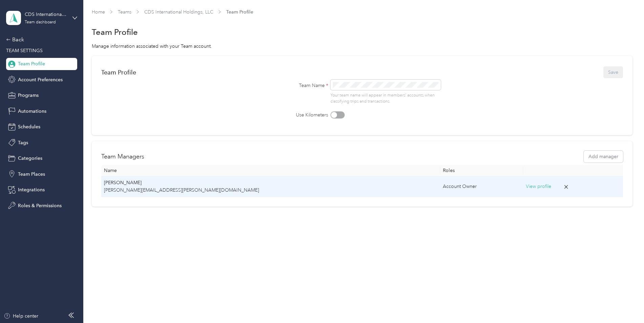
click at [526, 187] on button "View profile" at bounding box center [538, 186] width 25 height 7
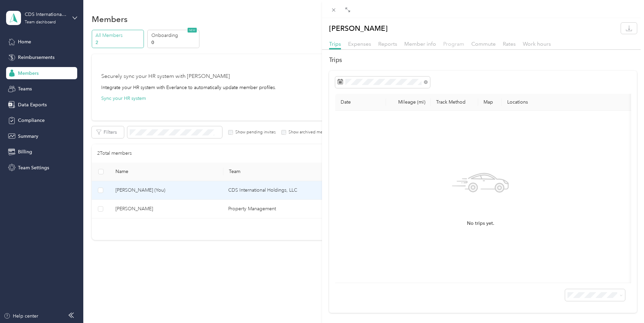
click at [450, 45] on span "Program" at bounding box center [453, 44] width 21 height 6
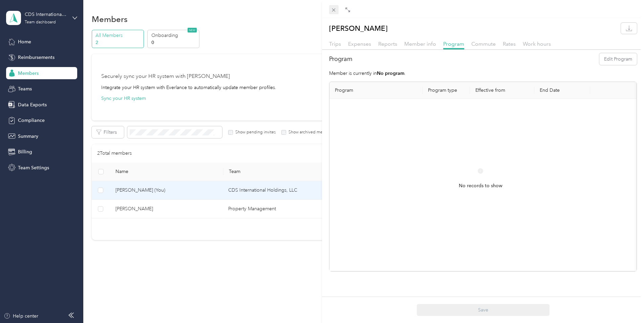
click at [333, 8] on icon at bounding box center [334, 10] width 6 height 6
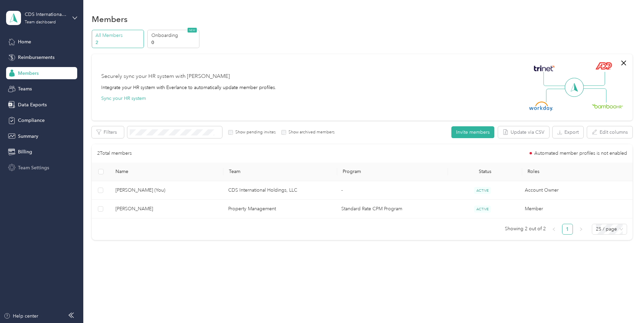
click at [33, 167] on span "Team Settings" at bounding box center [33, 167] width 31 height 7
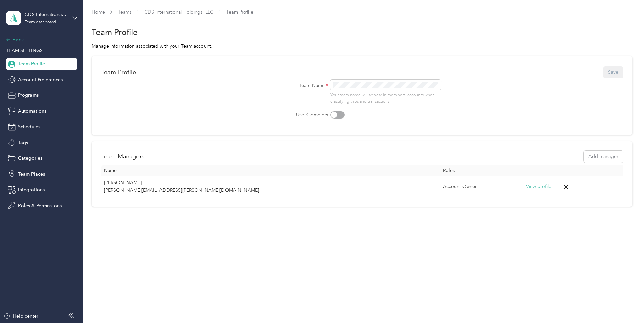
click at [10, 38] on icon at bounding box center [8, 39] width 5 height 5
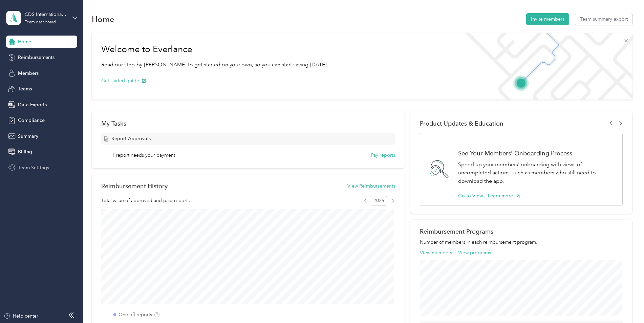
click at [41, 166] on span "Team Settings" at bounding box center [33, 167] width 31 height 7
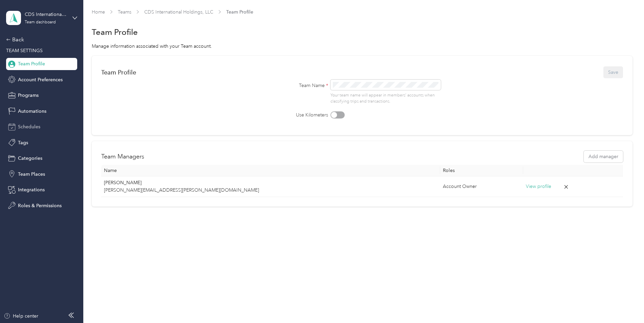
click at [29, 125] on span "Schedules" at bounding box center [29, 126] width 22 height 7
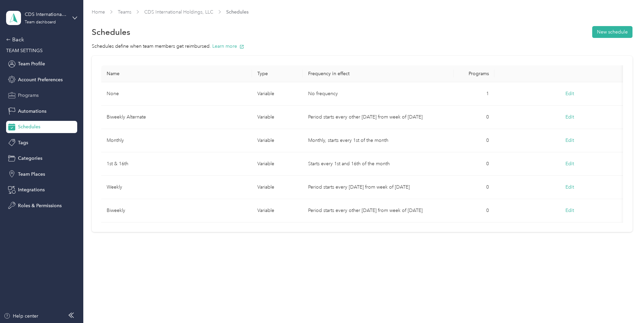
click at [35, 95] on span "Programs" at bounding box center [28, 95] width 21 height 7
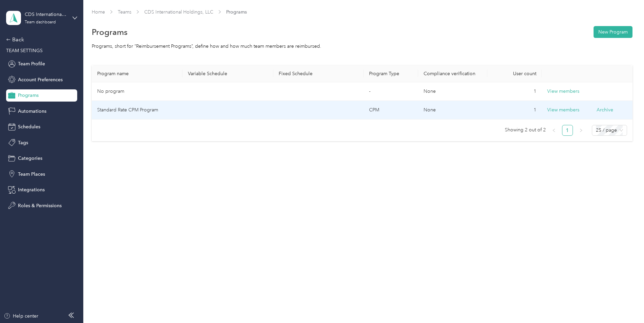
click at [266, 110] on td at bounding box center [228, 110] width 91 height 19
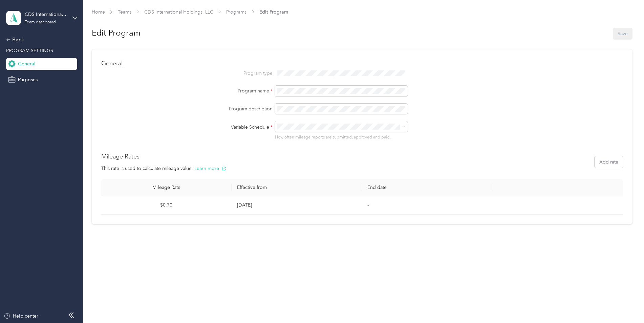
click at [305, 162] on div "Monthly" at bounding box center [342, 161] width 123 height 7
click at [629, 31] on button "Save" at bounding box center [623, 34] width 20 height 12
click at [190, 12] on link "CDS International Holdings, LLC" at bounding box center [178, 12] width 69 height 6
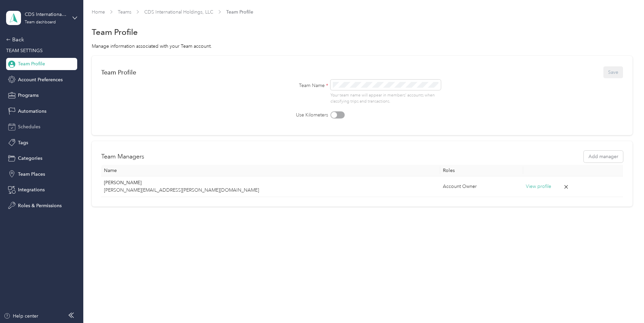
click at [31, 127] on span "Schedules" at bounding box center [29, 126] width 22 height 7
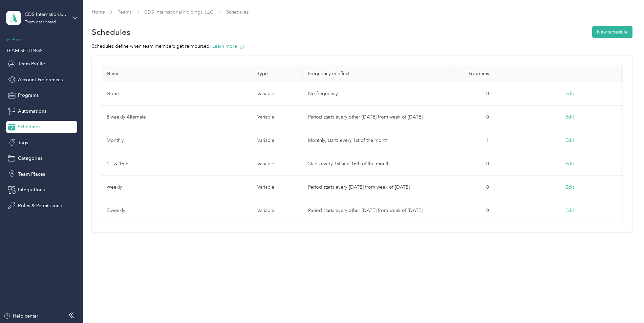
click at [15, 37] on div "Back" at bounding box center [40, 40] width 68 height 8
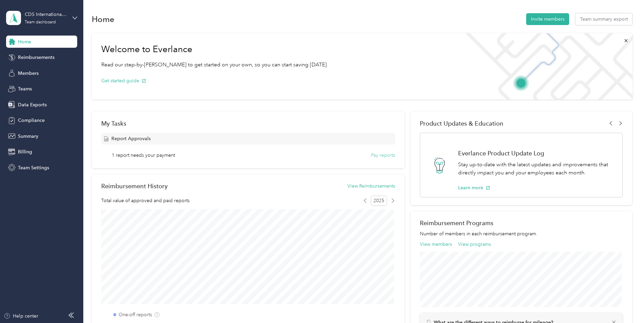
click at [377, 155] on button "Pay reports" at bounding box center [383, 155] width 24 height 7
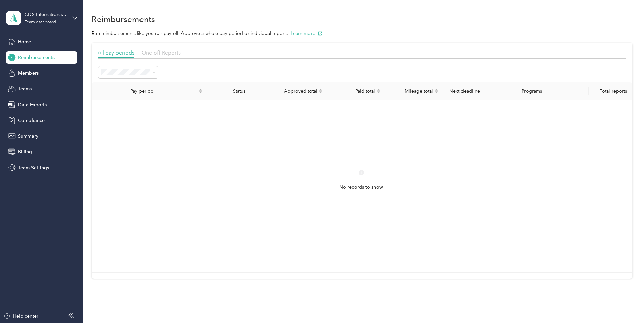
click at [154, 54] on span "One-off Reports" at bounding box center [161, 52] width 39 height 6
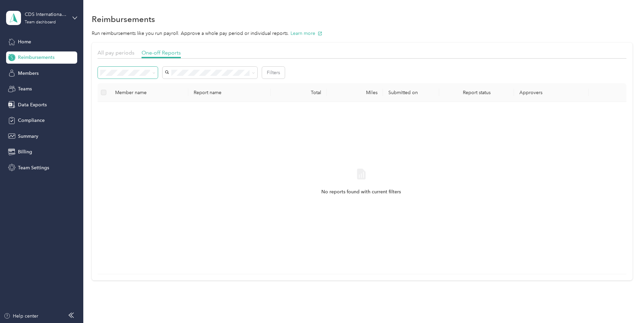
click at [154, 74] on icon at bounding box center [153, 72] width 3 height 3
click at [146, 85] on div "All" at bounding box center [128, 85] width 50 height 7
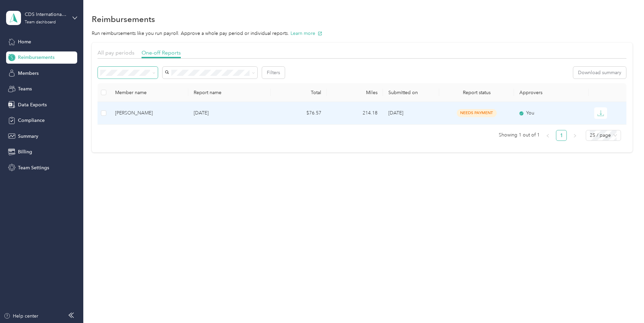
click at [481, 111] on span "needs payment" at bounding box center [477, 113] width 40 height 8
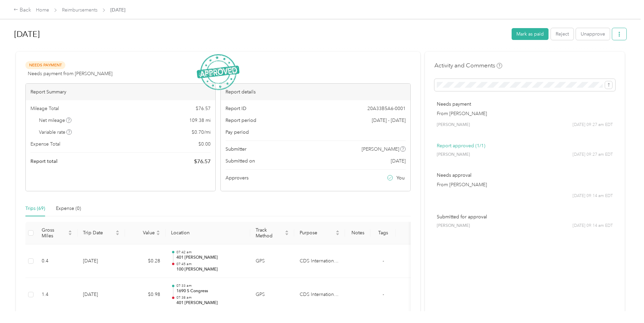
click at [619, 33] on icon "button" at bounding box center [619, 34] width 5 height 5
click at [158, 35] on h1 "[DATE]" at bounding box center [260, 34] width 493 height 16
